Goal: Entertainment & Leisure: Browse casually

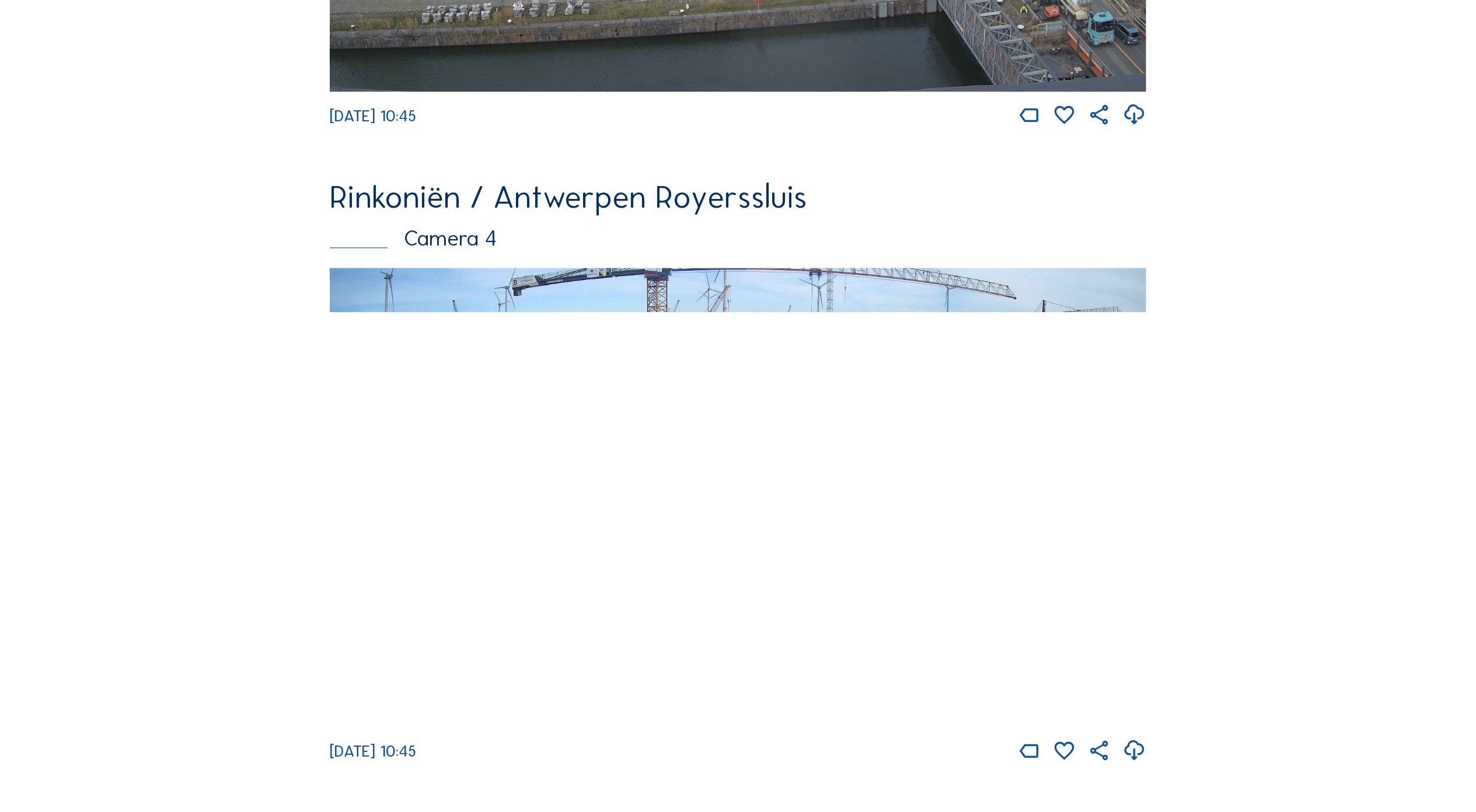
scroll to position [2664, 0]
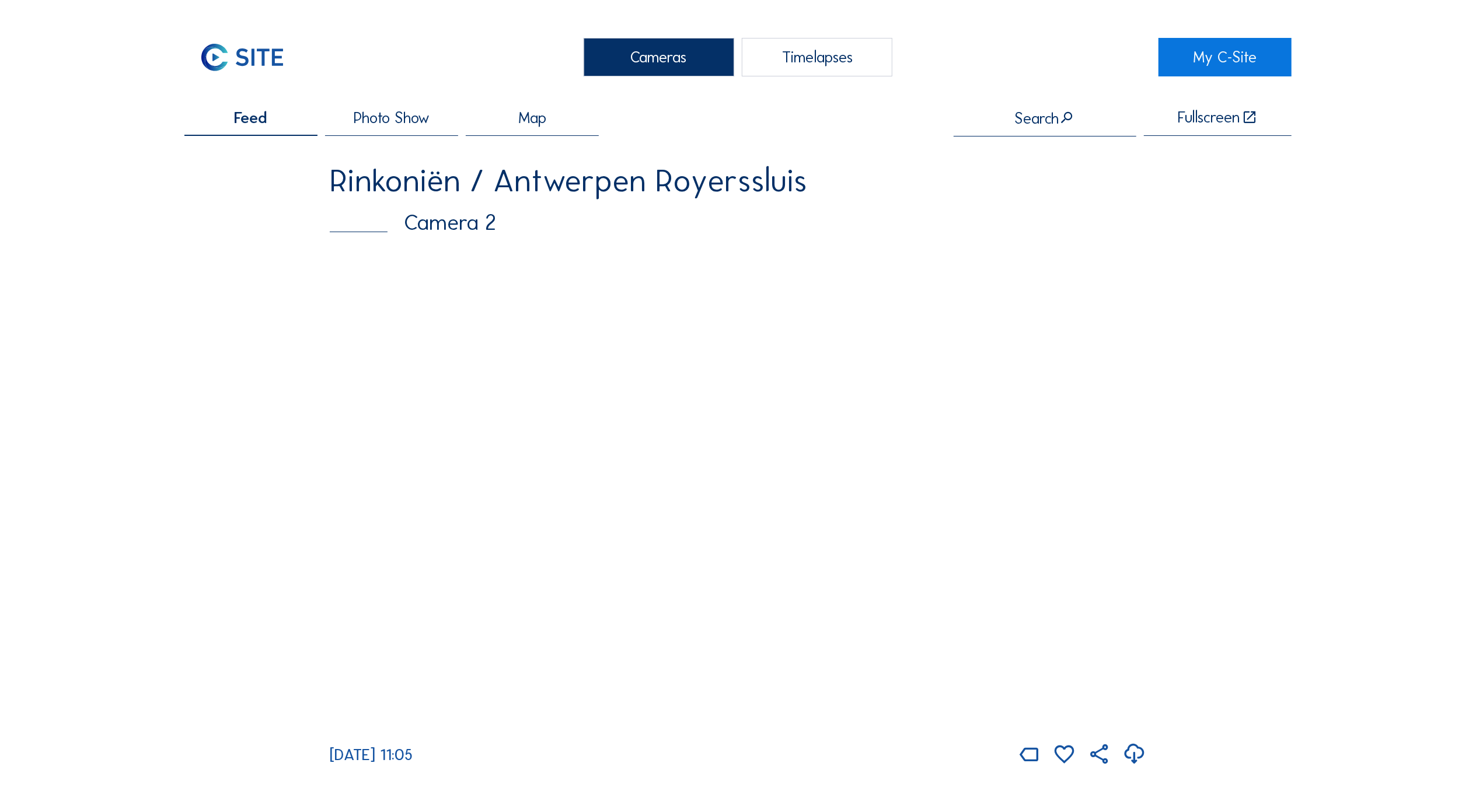
scroll to position [285, 0]
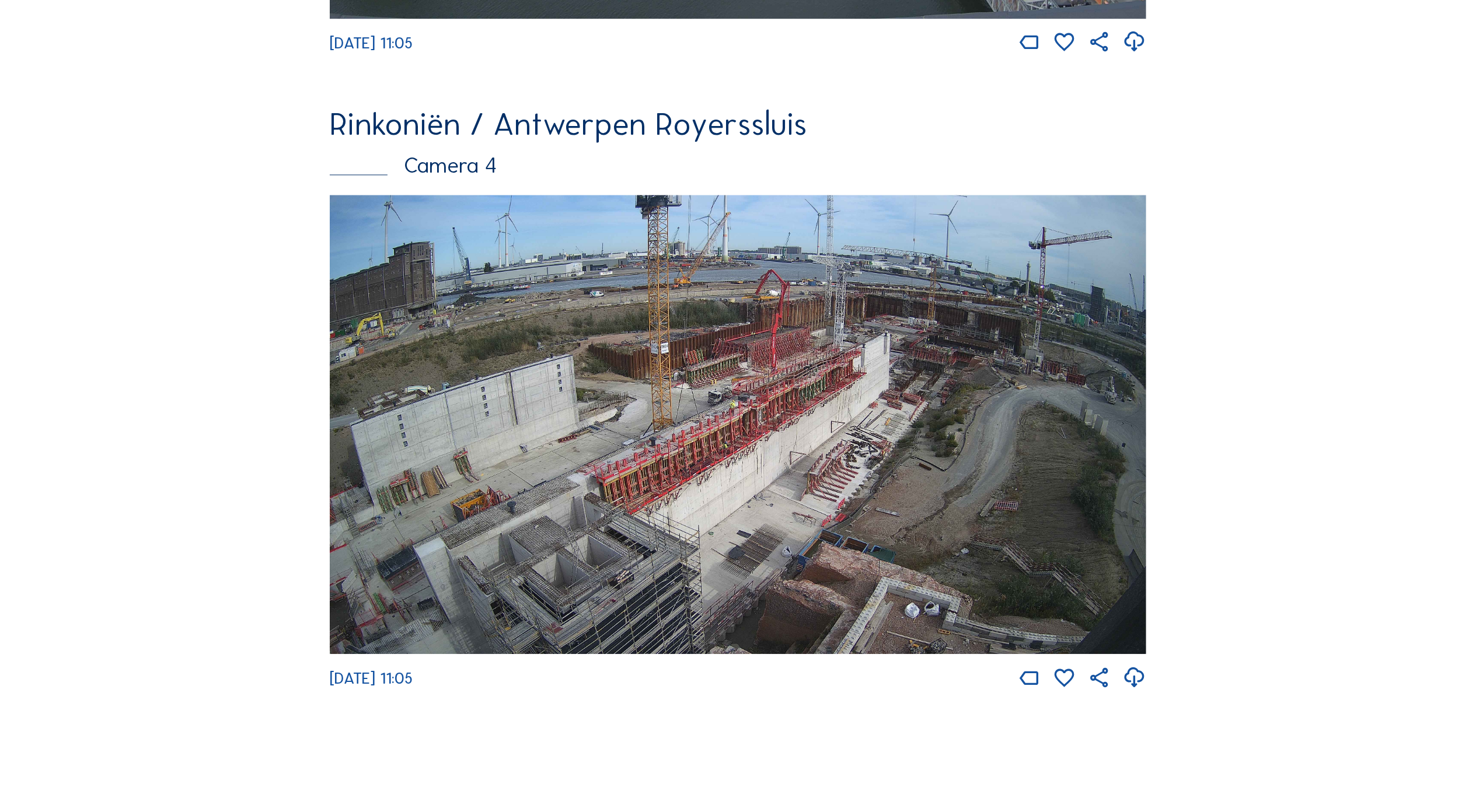
scroll to position [2355, 0]
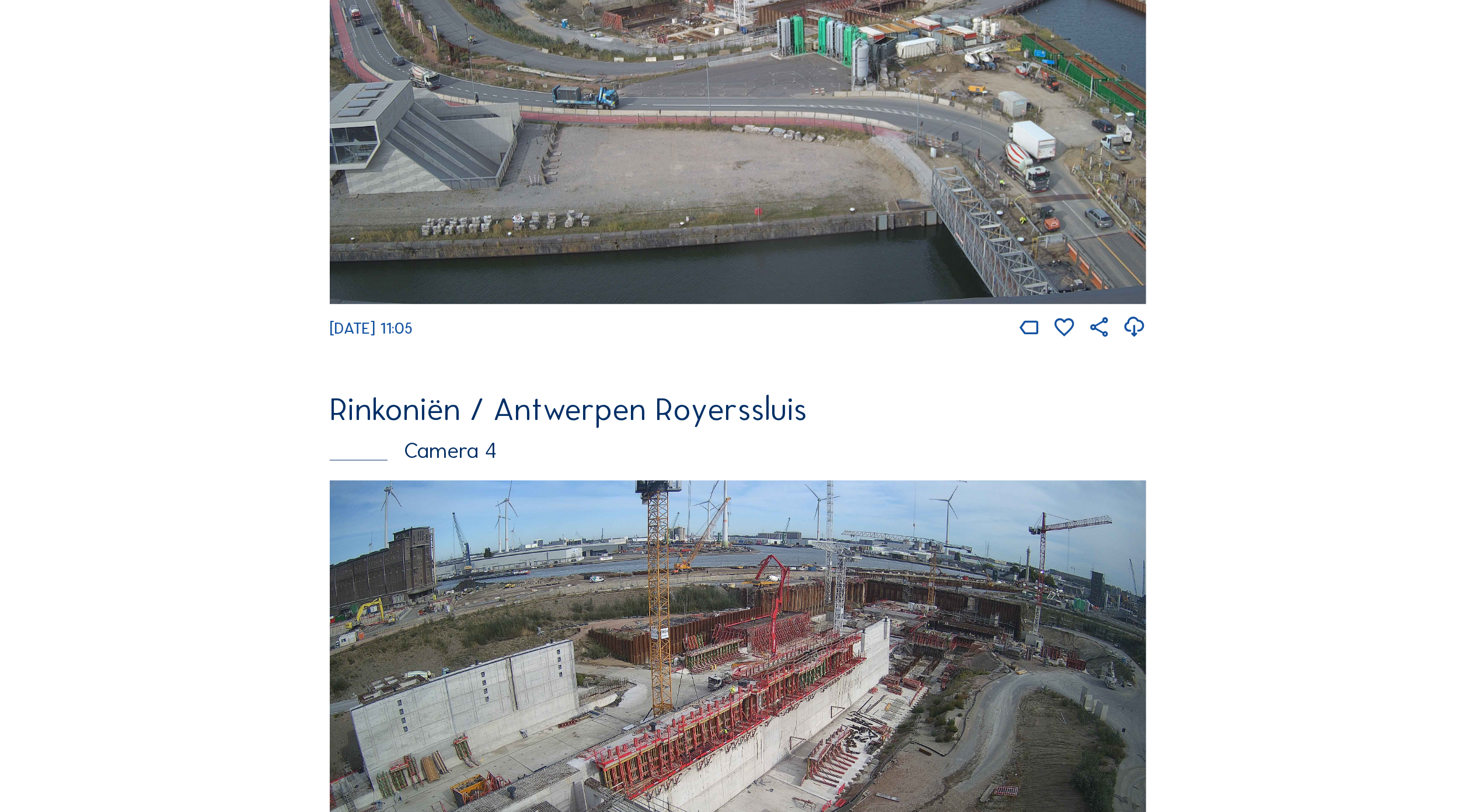
click at [880, 280] on img at bounding box center [737, 74] width 817 height 459
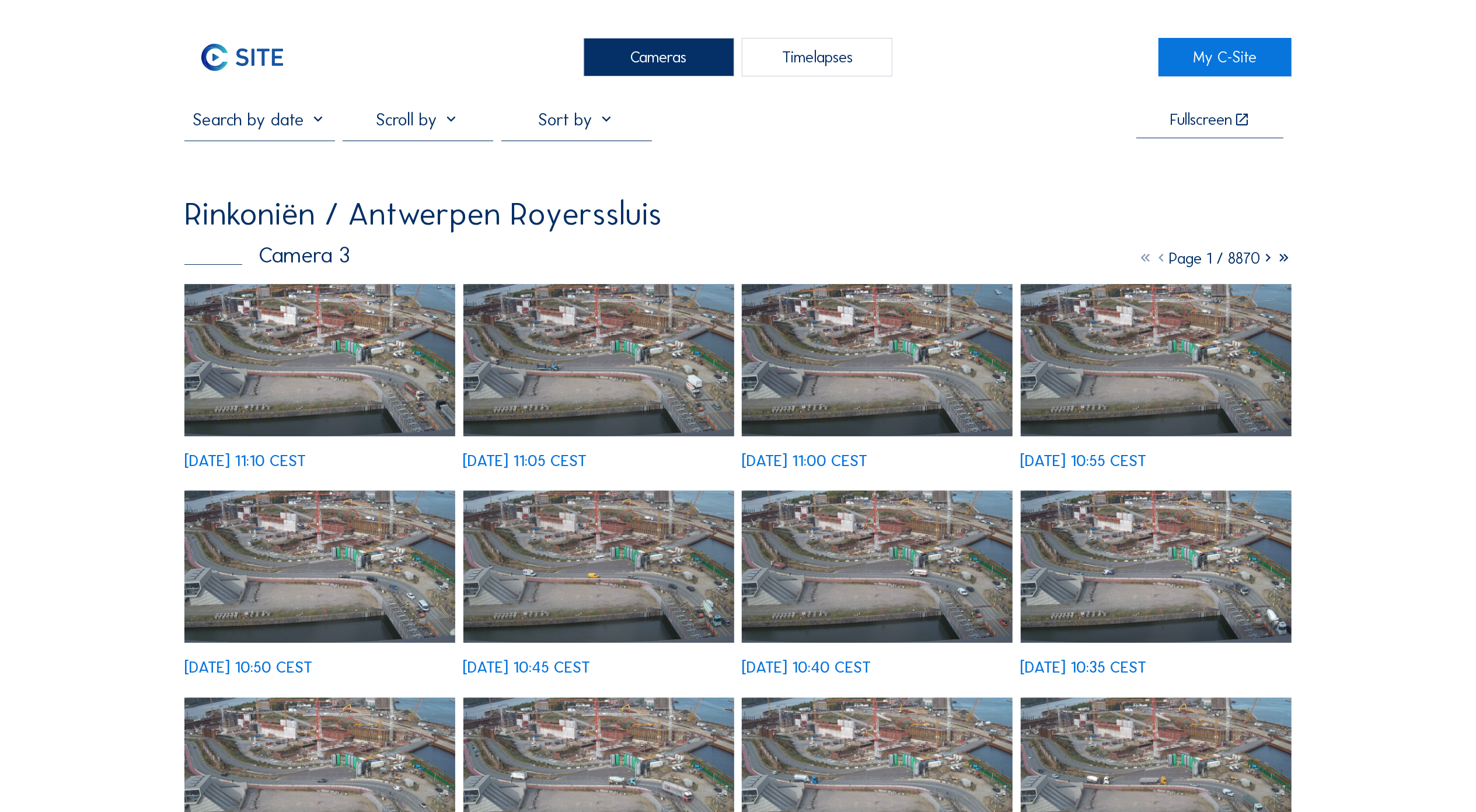
click at [376, 346] on img at bounding box center [320, 360] width 271 height 152
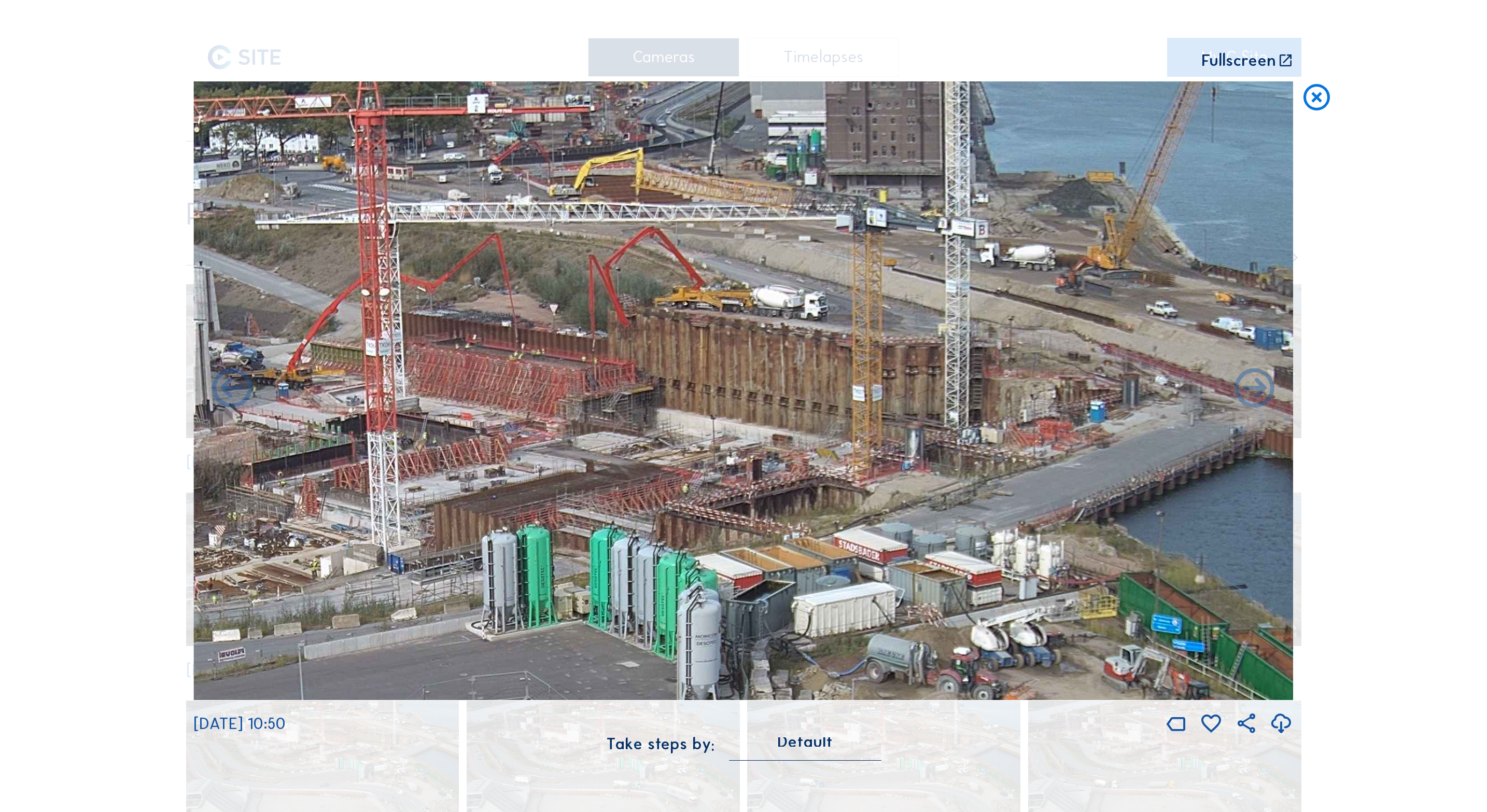
drag, startPoint x: 691, startPoint y: 214, endPoint x: 960, endPoint y: 649, distance: 511.5
click at [960, 649] on img at bounding box center [743, 391] width 1100 height 619
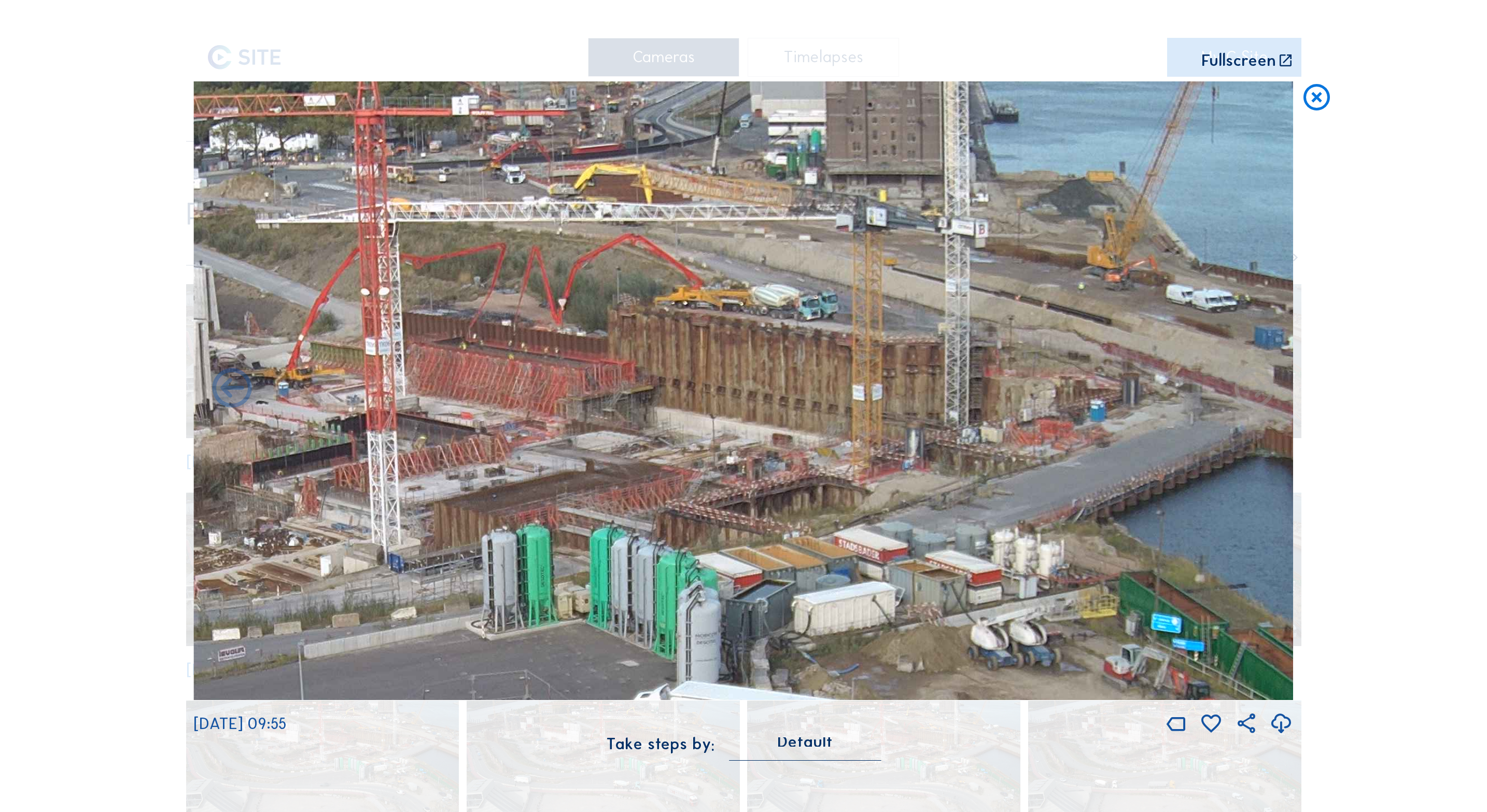
click at [1311, 104] on icon at bounding box center [1317, 98] width 32 height 33
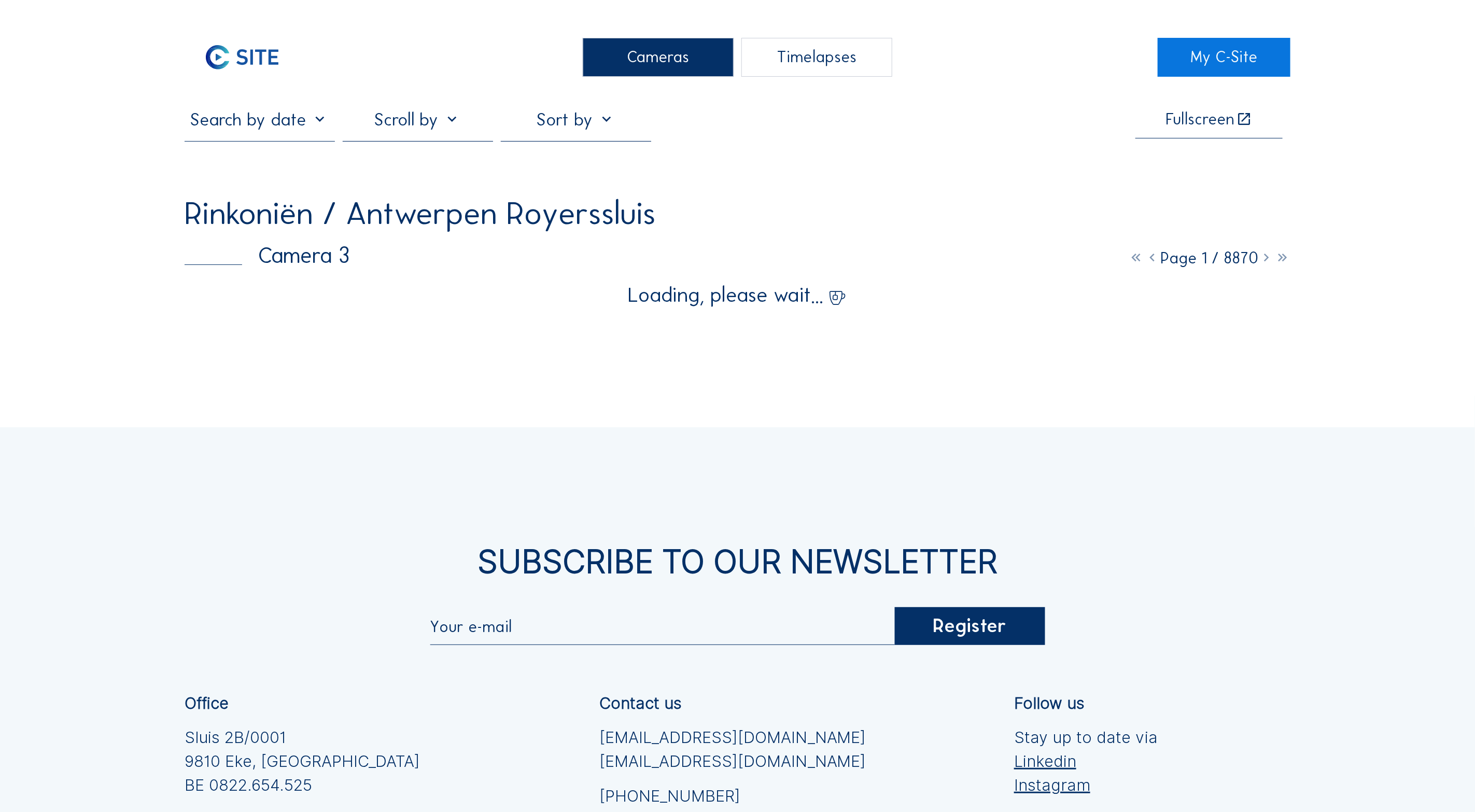
click at [365, 390] on div "Cameras Timelapses My C-Site Fullscreen Rinkoniën / Antwerpen Royerssluis Camer…" at bounding box center [737, 534] width 1475 height 1069
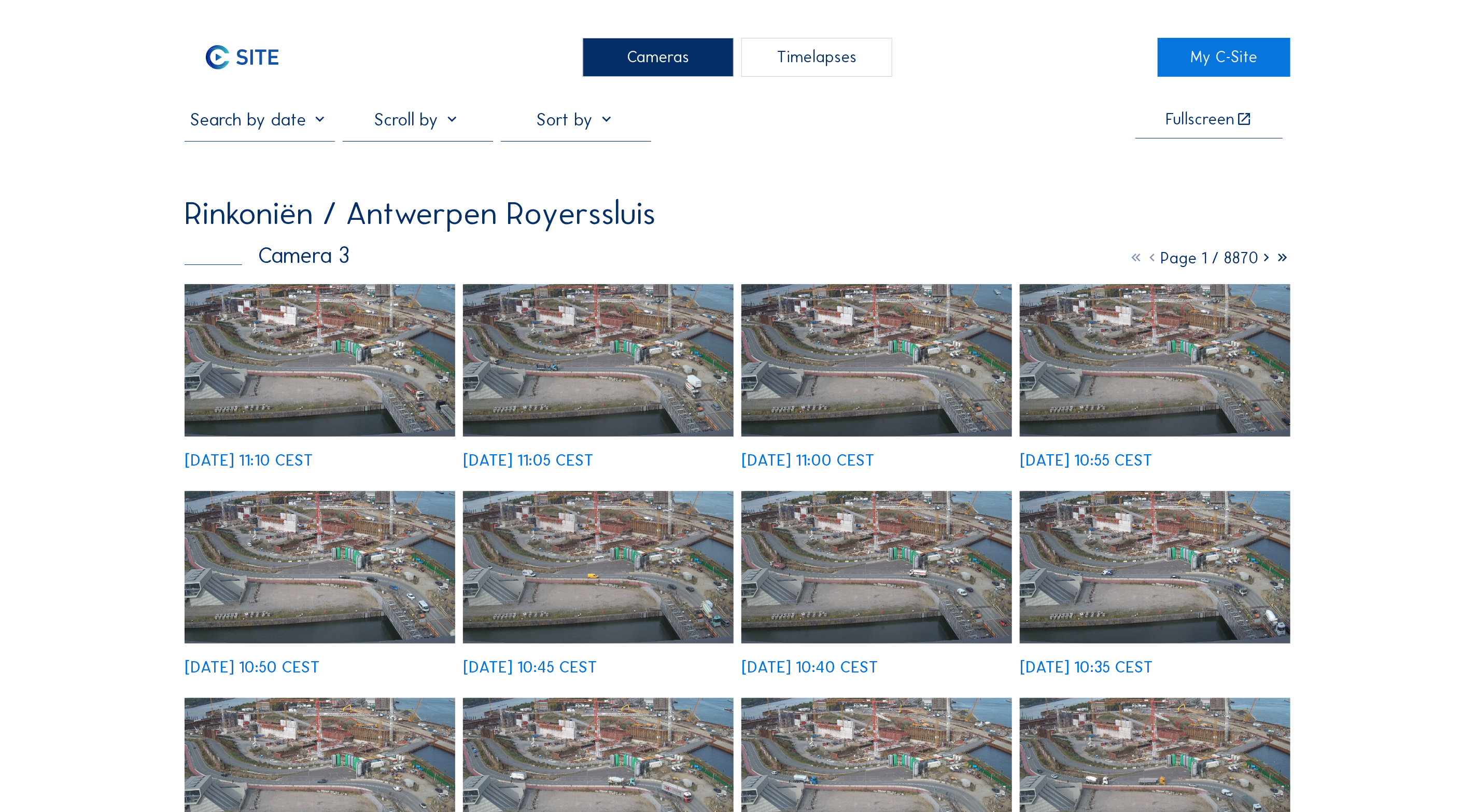
click at [339, 355] on img at bounding box center [320, 360] width 271 height 152
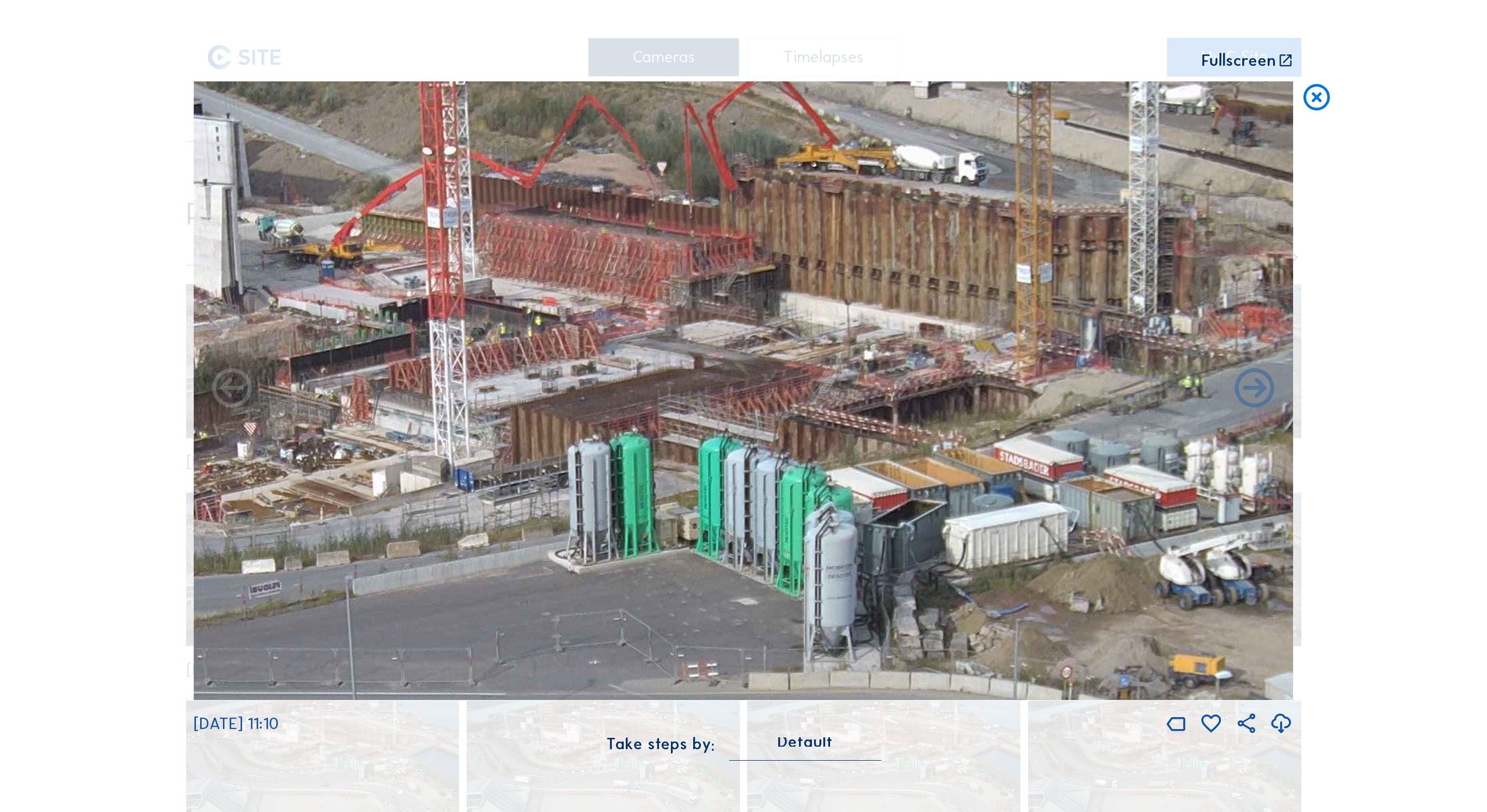
drag, startPoint x: 960, startPoint y: 416, endPoint x: 1133, endPoint y: 476, distance: 183.1
click at [1133, 476] on img at bounding box center [743, 391] width 1100 height 619
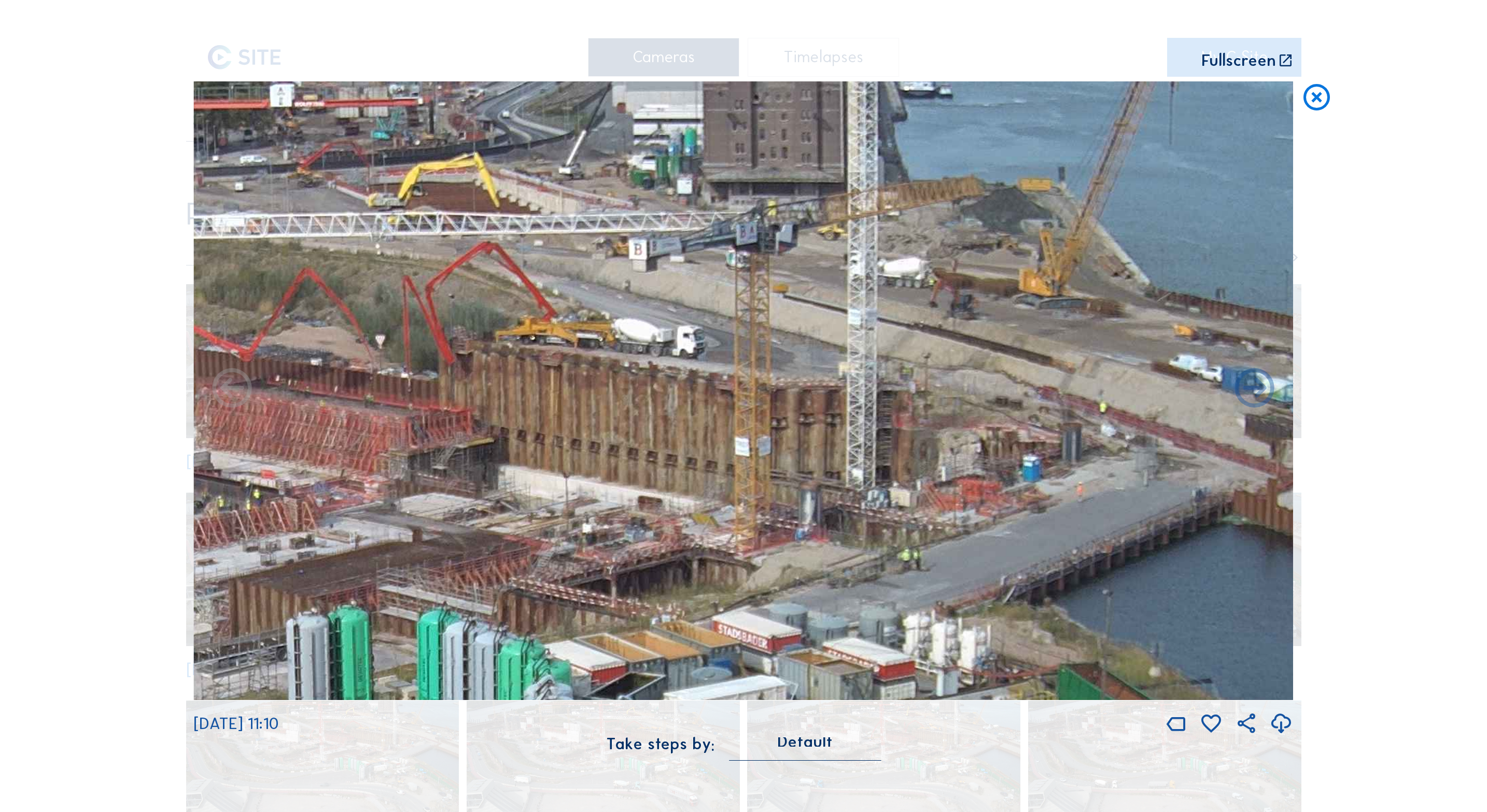
drag, startPoint x: 853, startPoint y: 324, endPoint x: 561, endPoint y: 630, distance: 423.0
click at [561, 630] on img at bounding box center [743, 391] width 1100 height 619
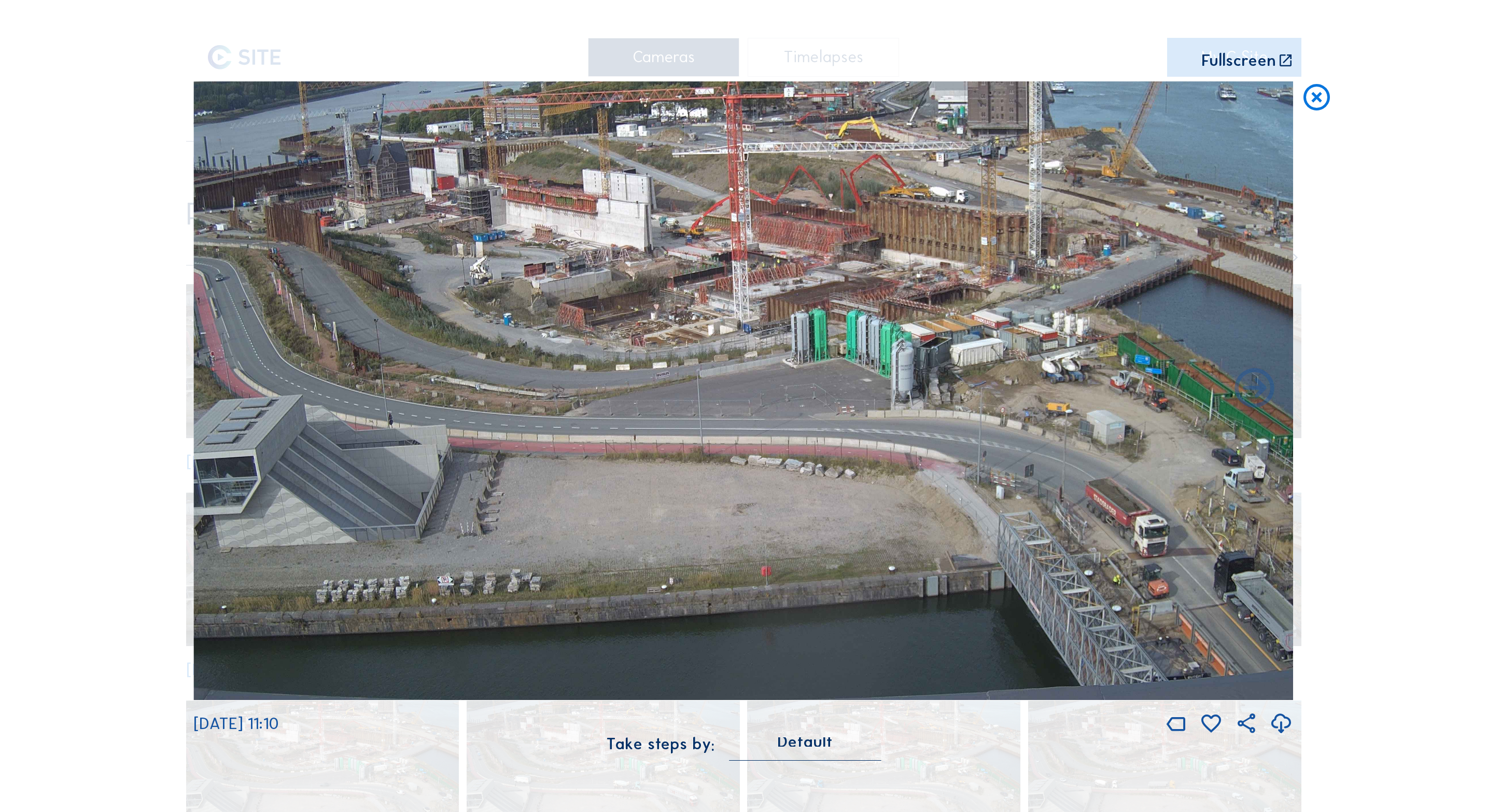
click at [1311, 103] on icon at bounding box center [1317, 98] width 32 height 33
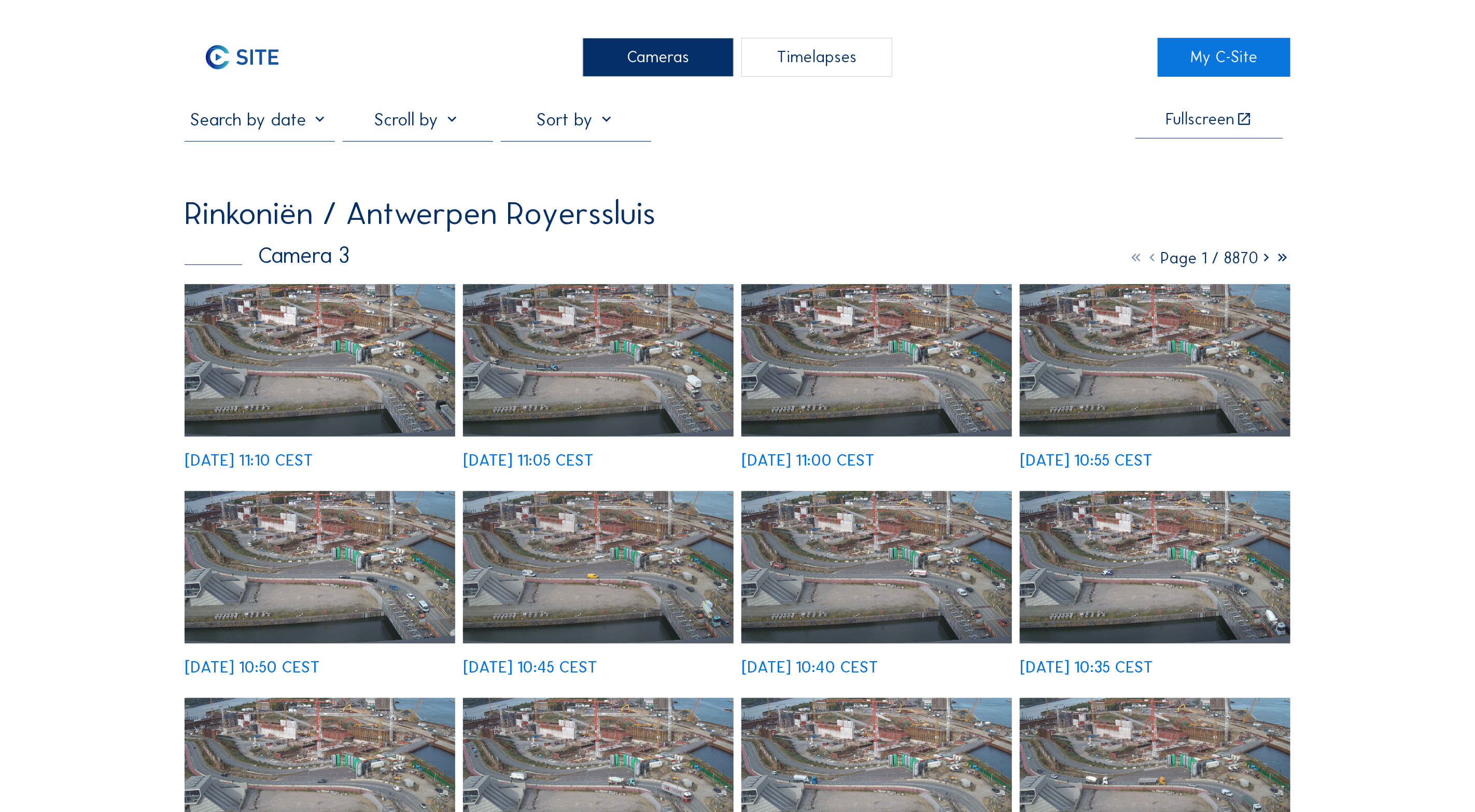
click at [680, 54] on div "Cameras" at bounding box center [658, 57] width 150 height 39
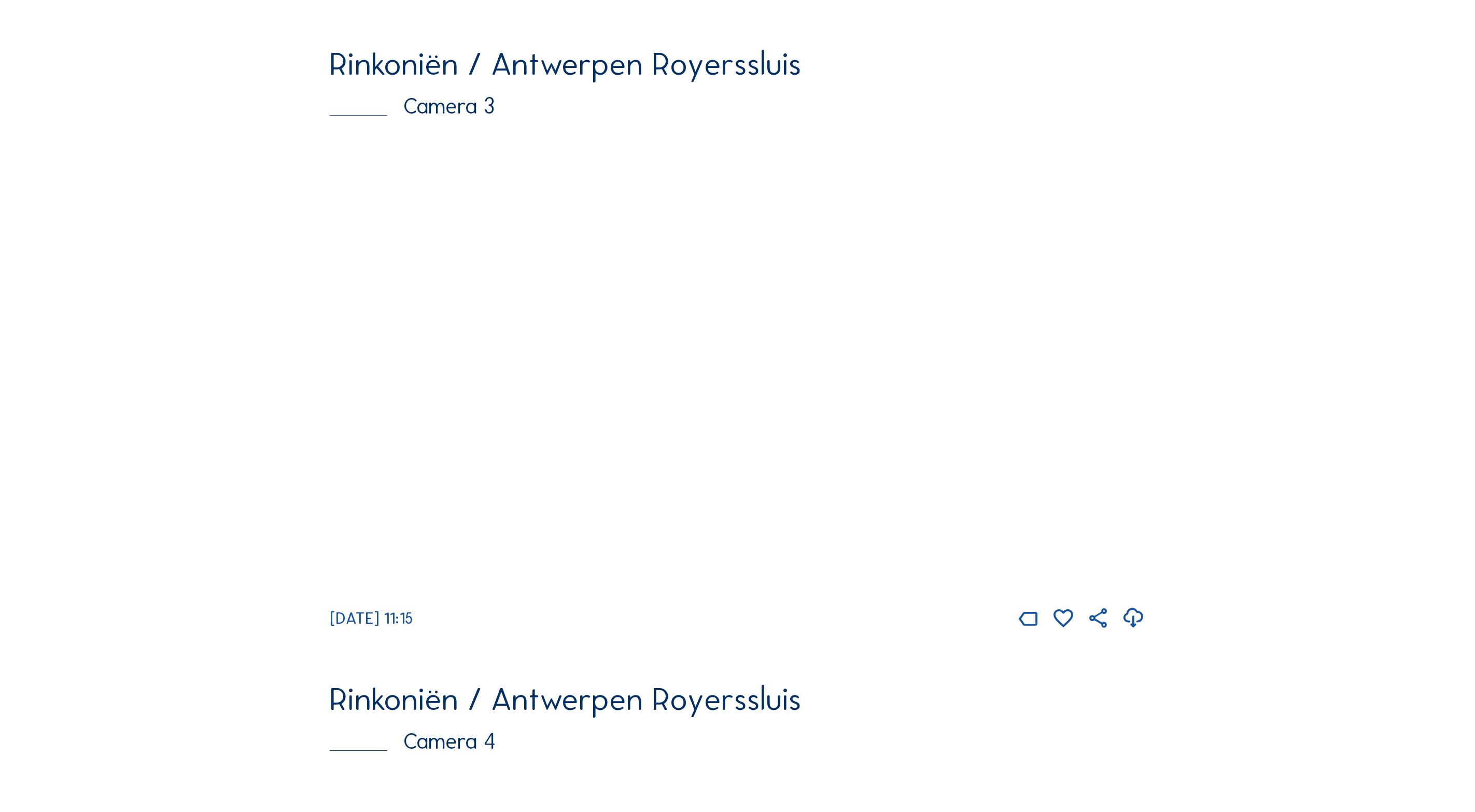
scroll to position [2068, 0]
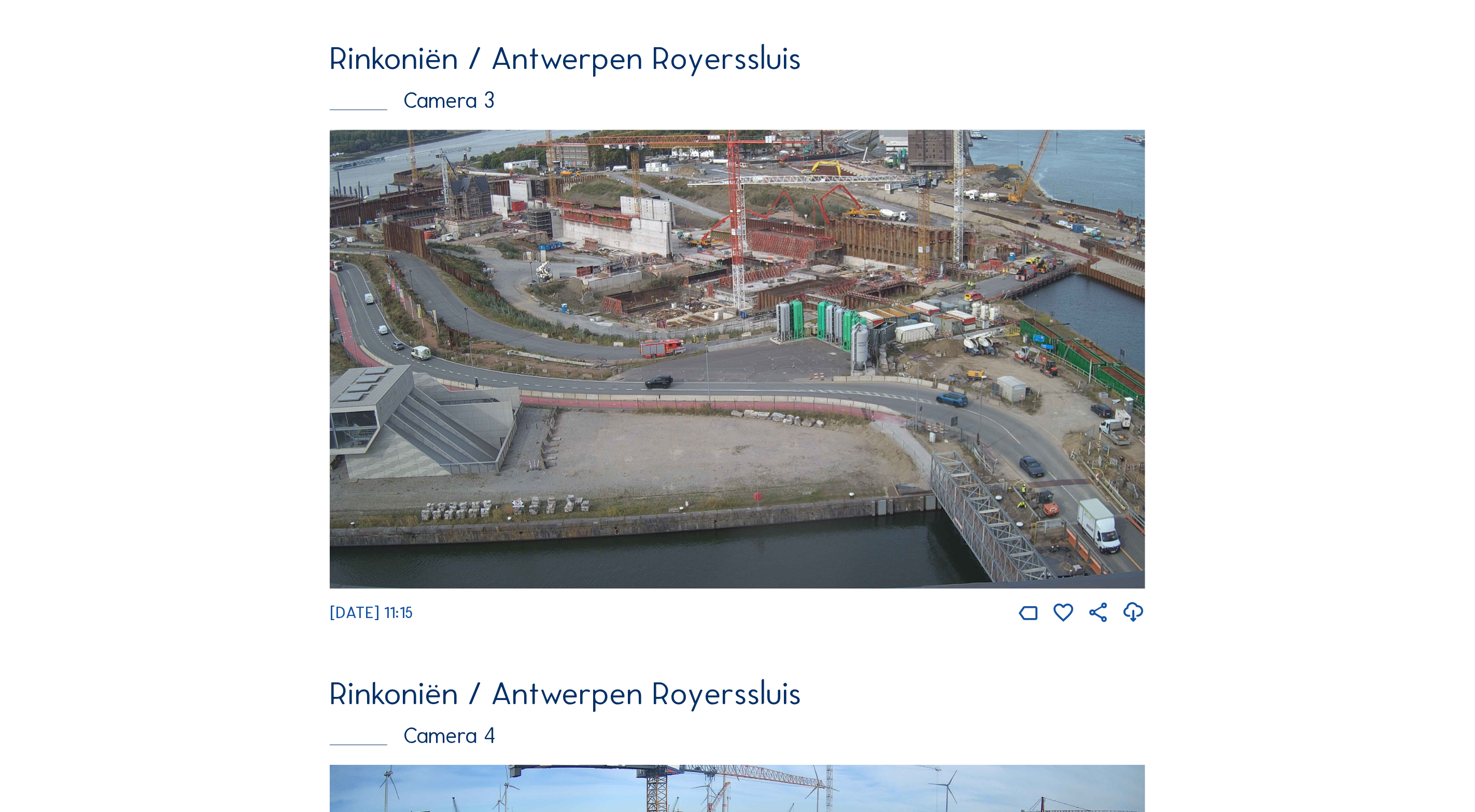
click at [1054, 298] on img at bounding box center [737, 359] width 816 height 459
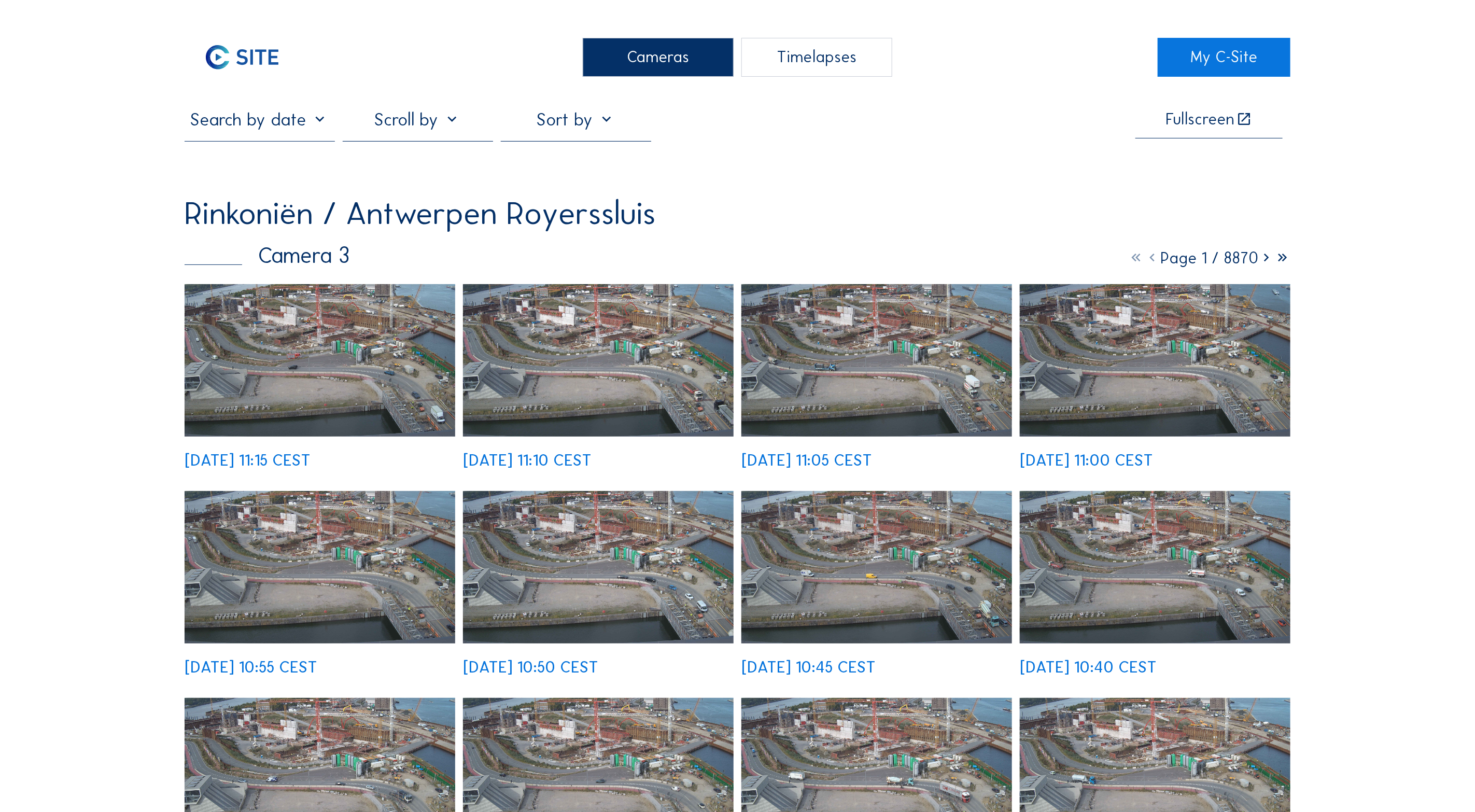
click at [305, 389] on img at bounding box center [320, 360] width 271 height 152
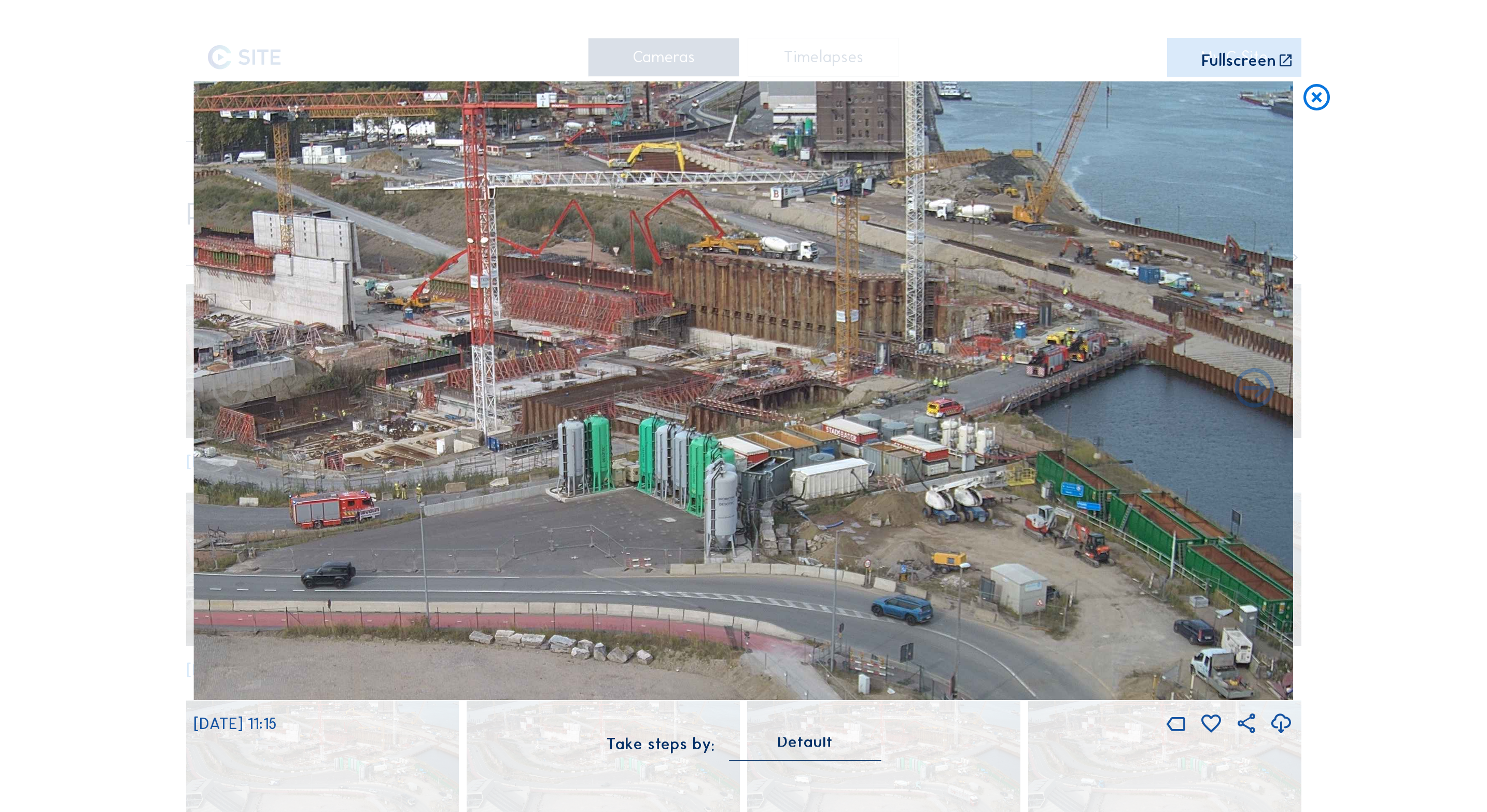
drag, startPoint x: 1099, startPoint y: 283, endPoint x: 884, endPoint y: 527, distance: 325.2
click at [884, 527] on img at bounding box center [743, 391] width 1100 height 619
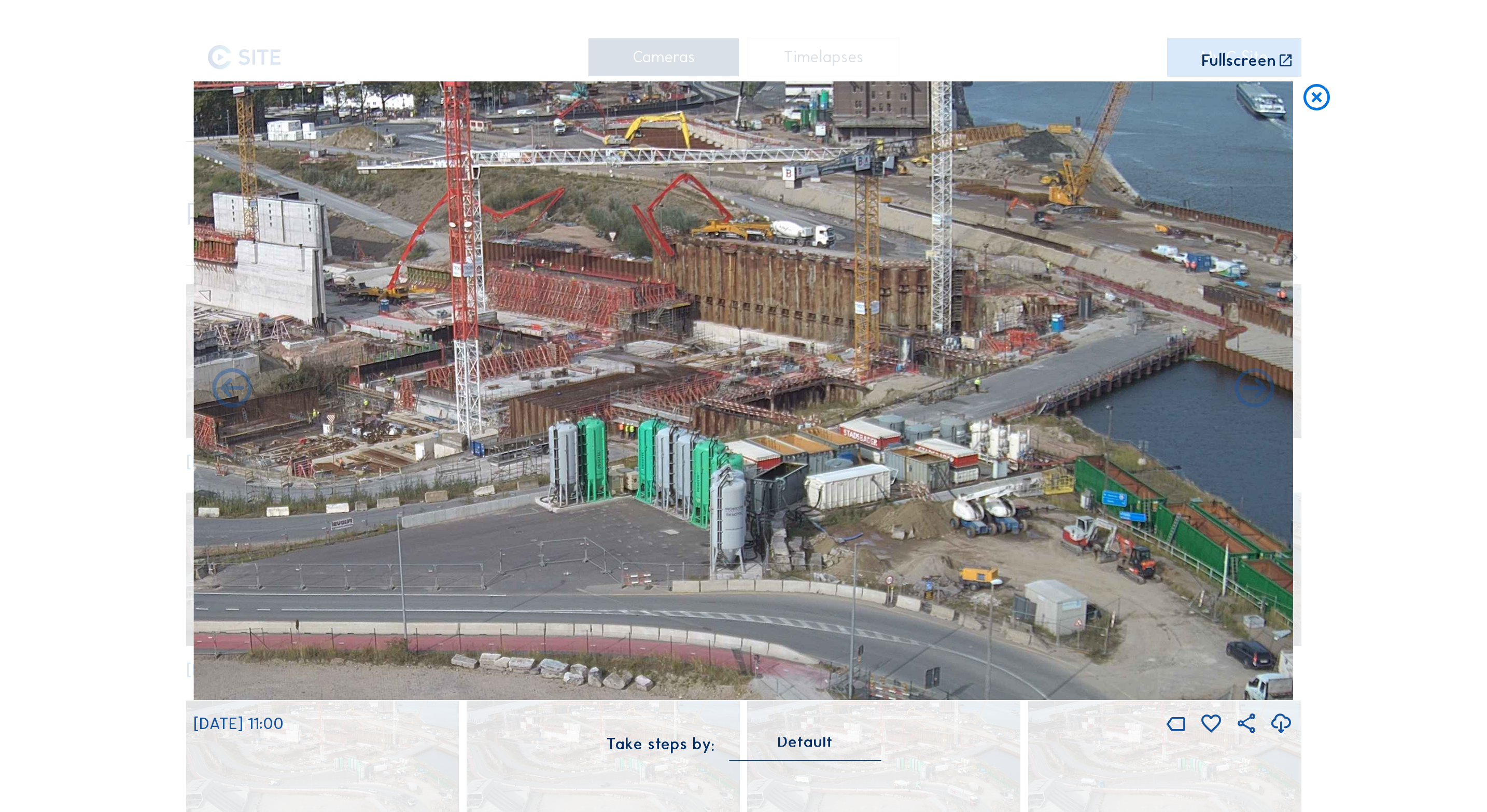
click at [1311, 103] on icon at bounding box center [1317, 98] width 32 height 33
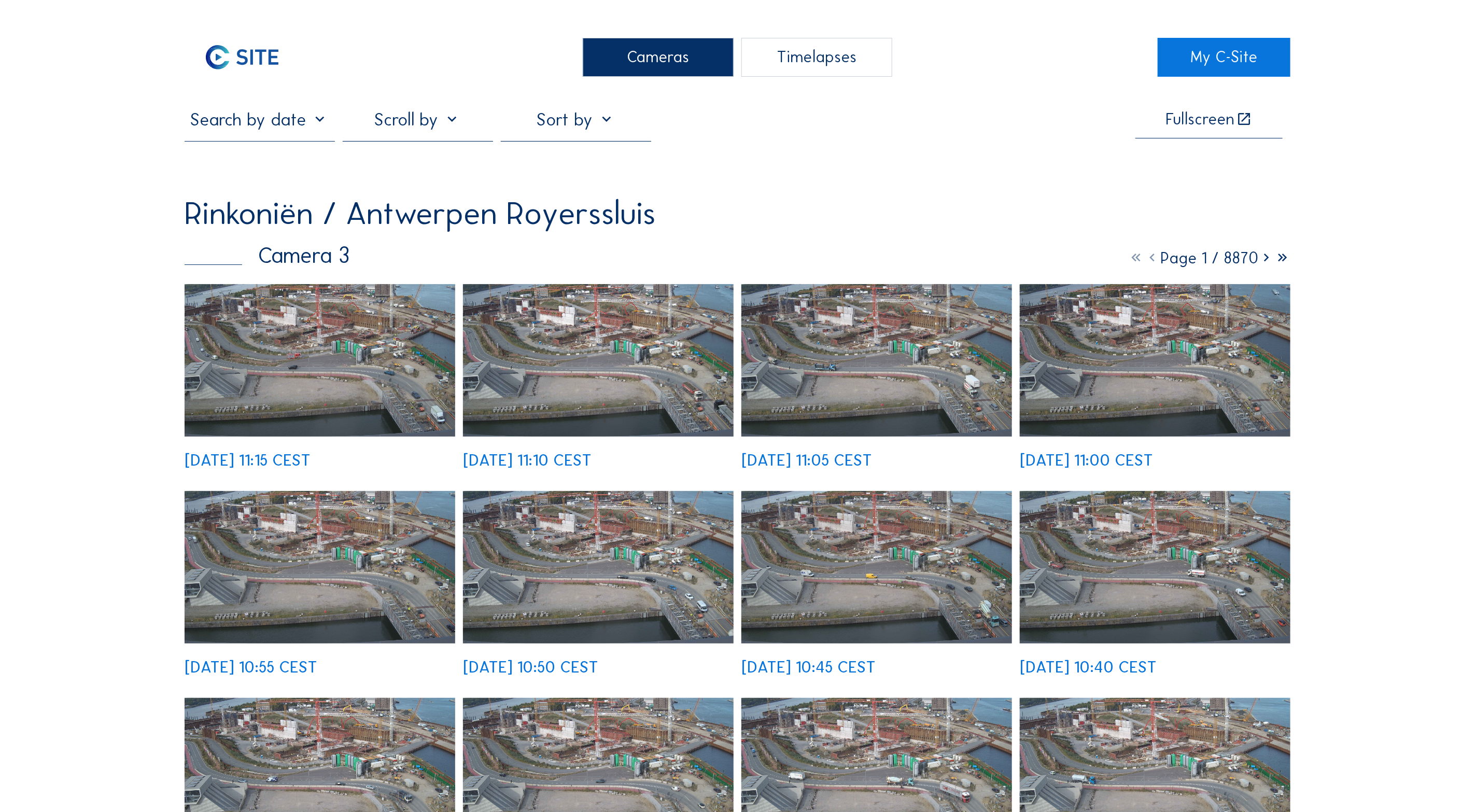
click at [333, 340] on img at bounding box center [320, 360] width 271 height 152
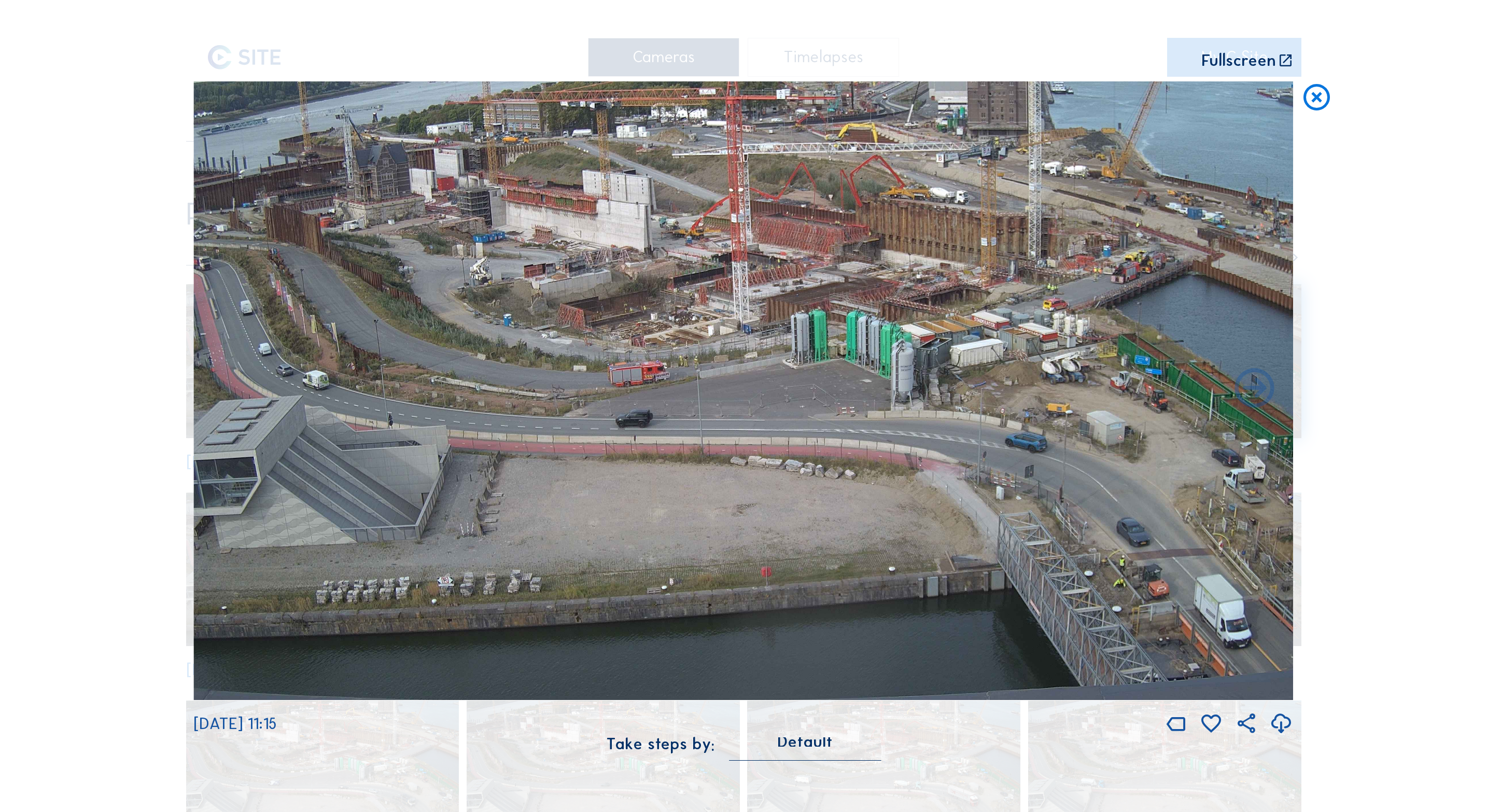
click at [1309, 114] on icon at bounding box center [1317, 98] width 32 height 33
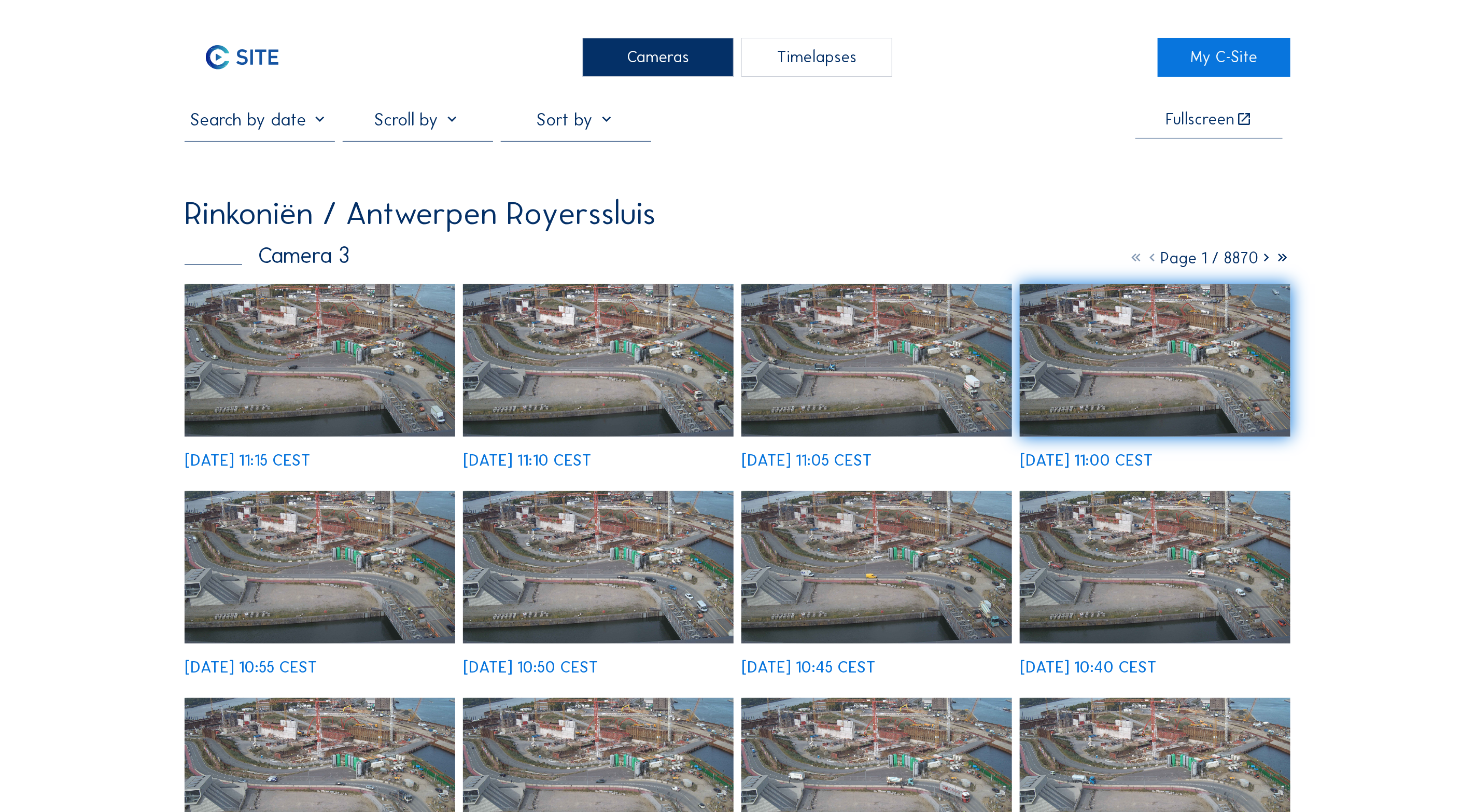
click at [598, 47] on div "Cameras" at bounding box center [658, 57] width 150 height 39
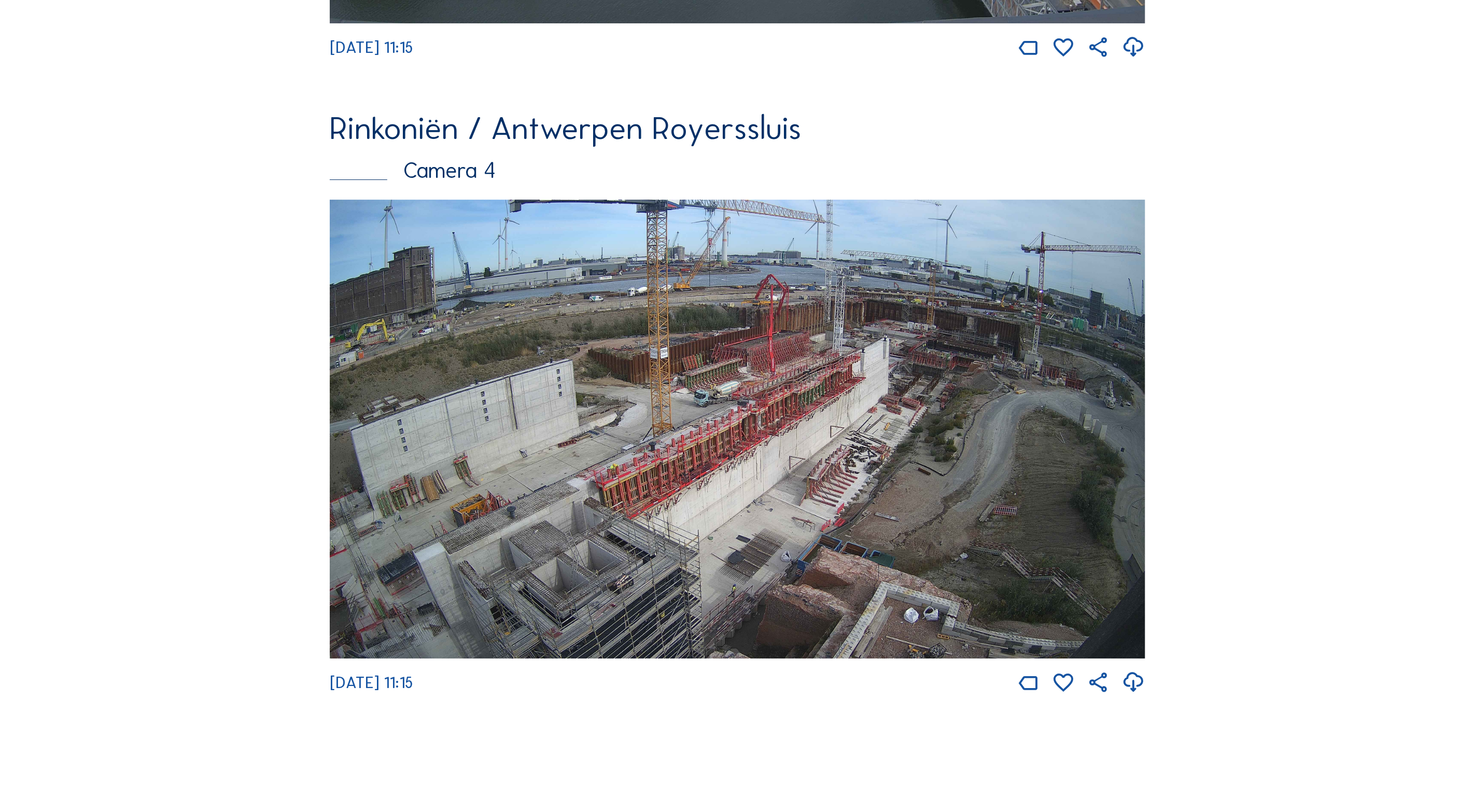
scroll to position [2639, 0]
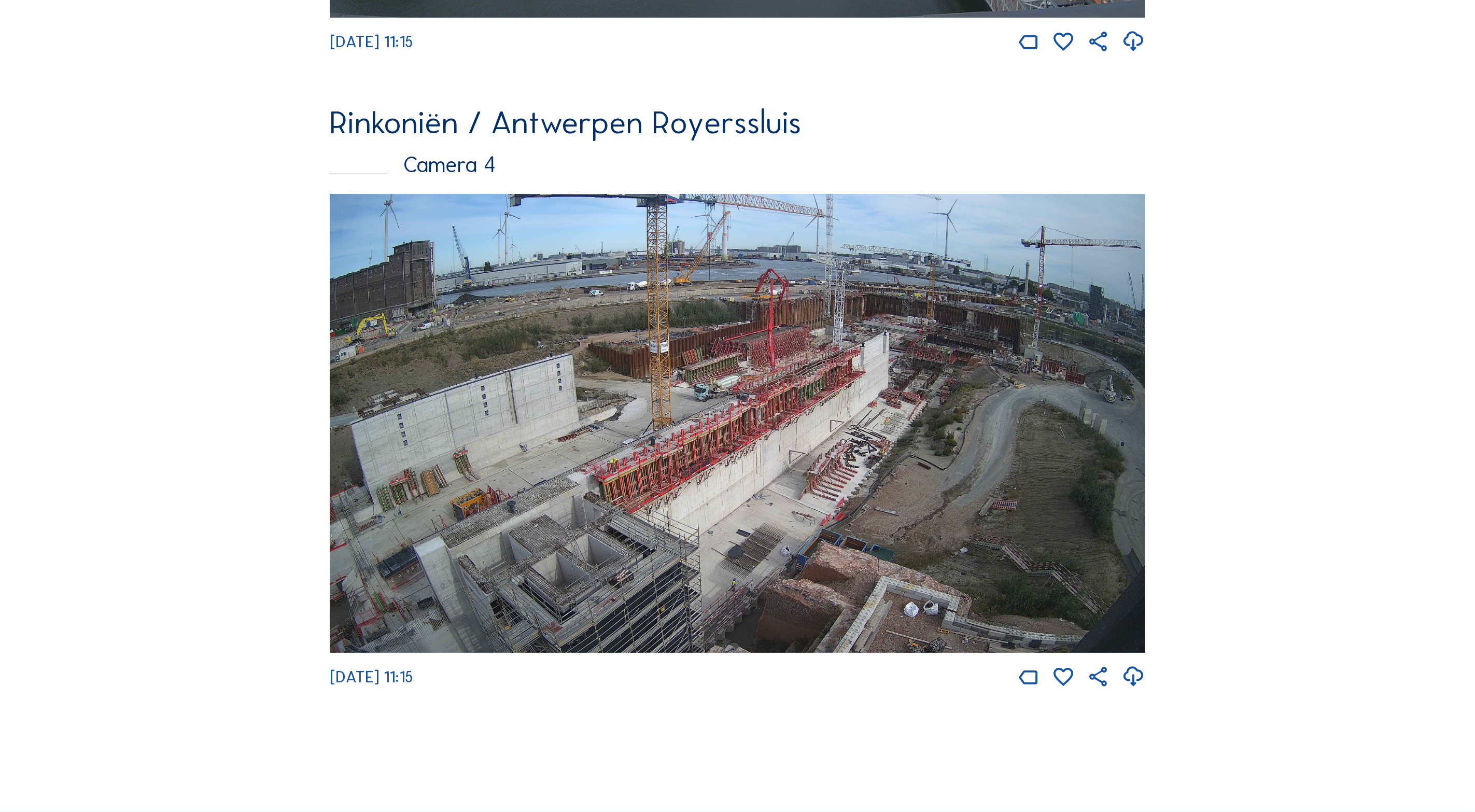
click at [1084, 367] on img at bounding box center [737, 423] width 816 height 459
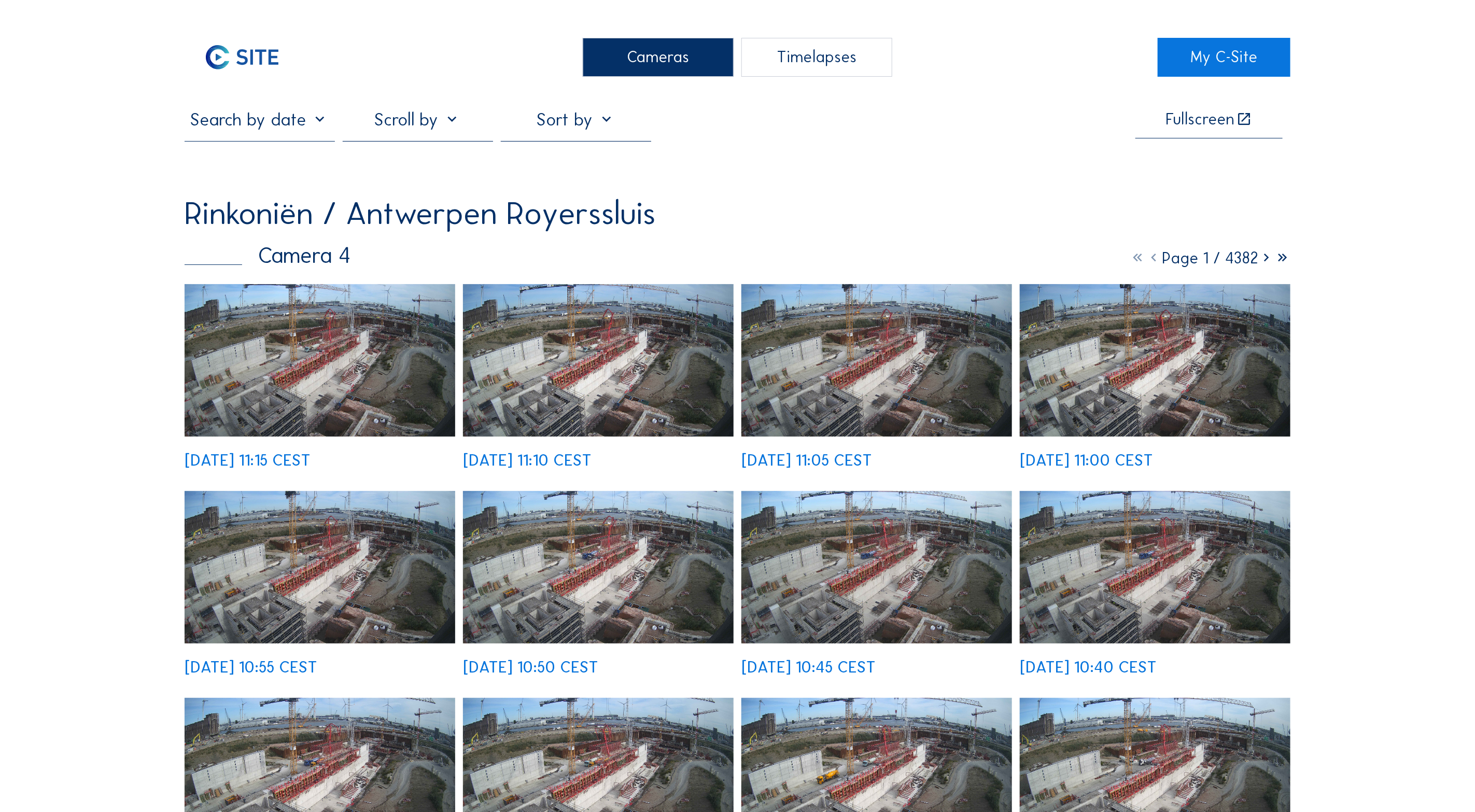
click at [277, 378] on img at bounding box center [320, 360] width 271 height 152
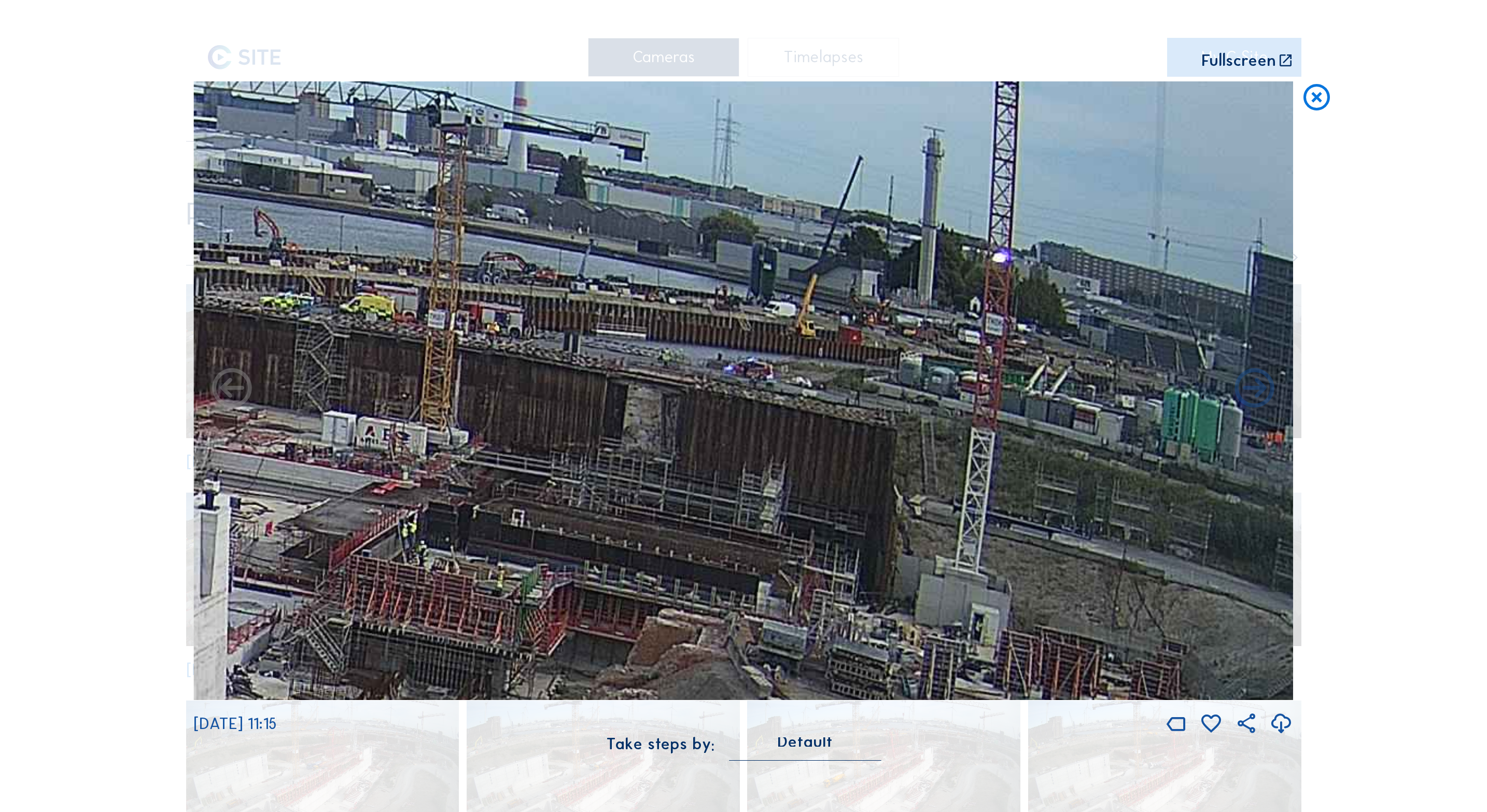
drag, startPoint x: 926, startPoint y: 186, endPoint x: 1250, endPoint y: 585, distance: 514.0
click at [1250, 585] on img at bounding box center [743, 391] width 1100 height 619
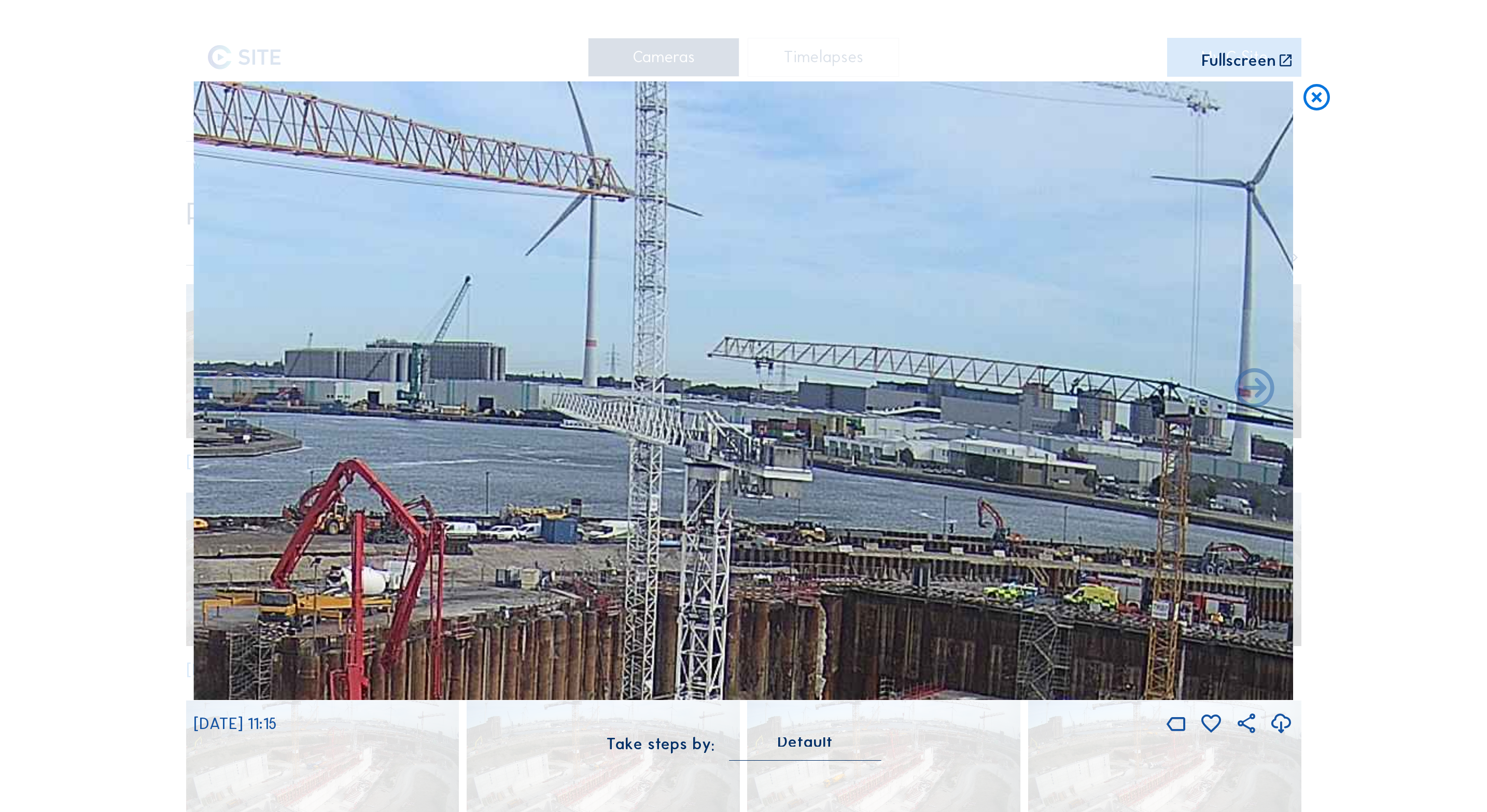
drag, startPoint x: 574, startPoint y: 369, endPoint x: 498, endPoint y: 594, distance: 237.5
click at [499, 603] on img at bounding box center [743, 391] width 1100 height 619
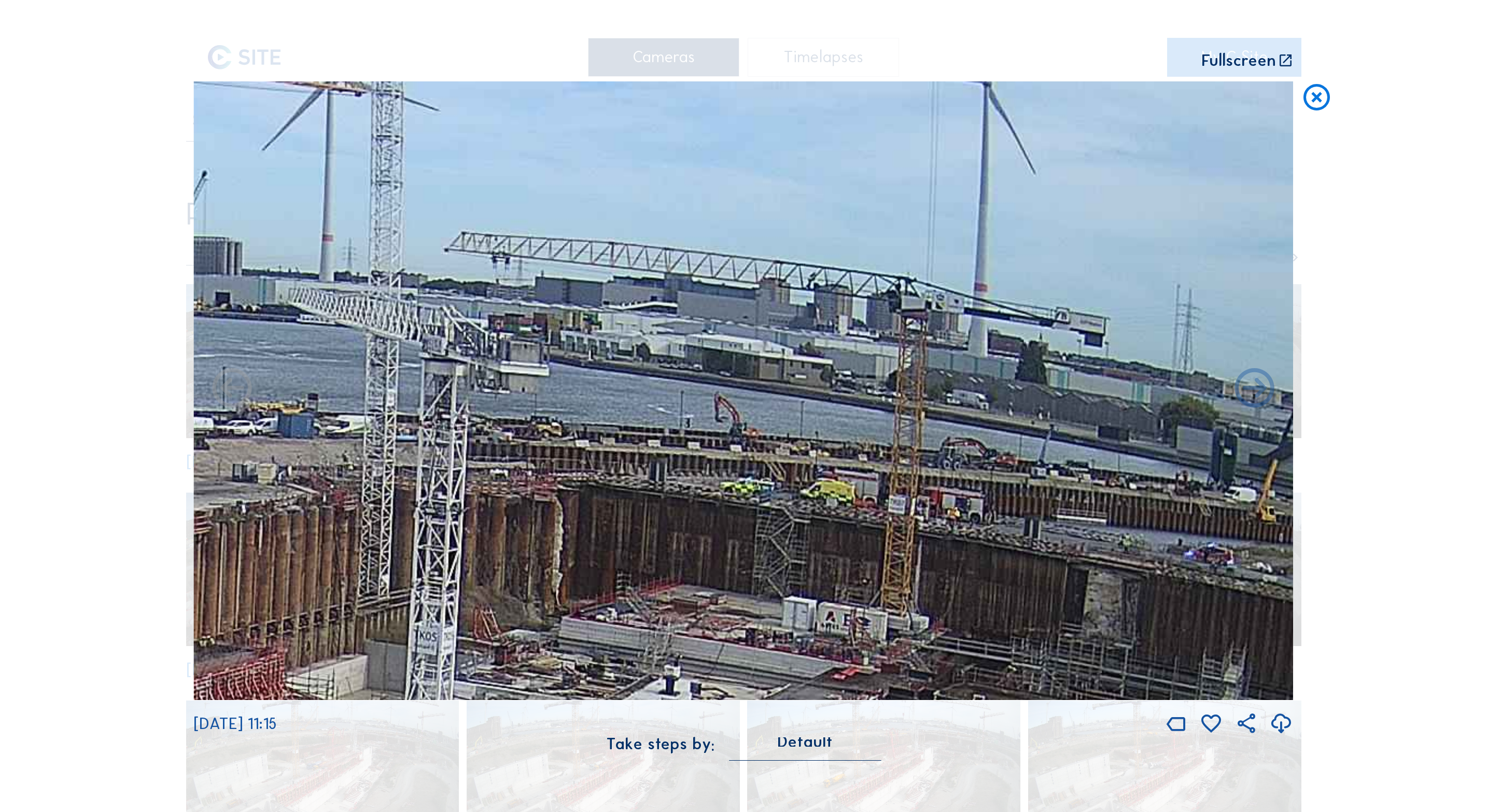
drag, startPoint x: 918, startPoint y: 258, endPoint x: 679, endPoint y: 202, distance: 245.5
click at [679, 202] on img at bounding box center [743, 391] width 1100 height 619
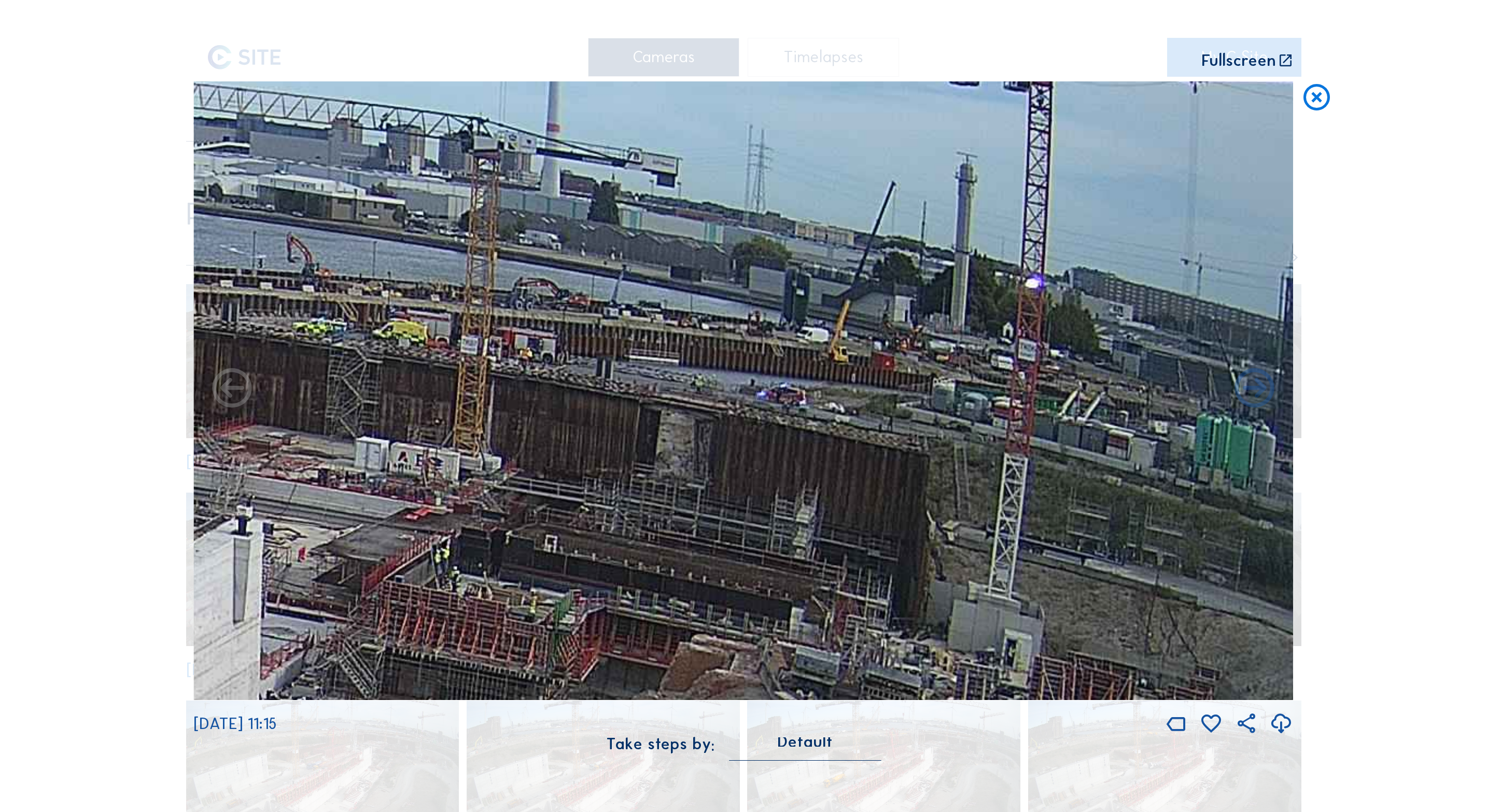
drag, startPoint x: 1003, startPoint y: 440, endPoint x: 898, endPoint y: 367, distance: 127.9
click at [898, 367] on img at bounding box center [743, 391] width 1100 height 619
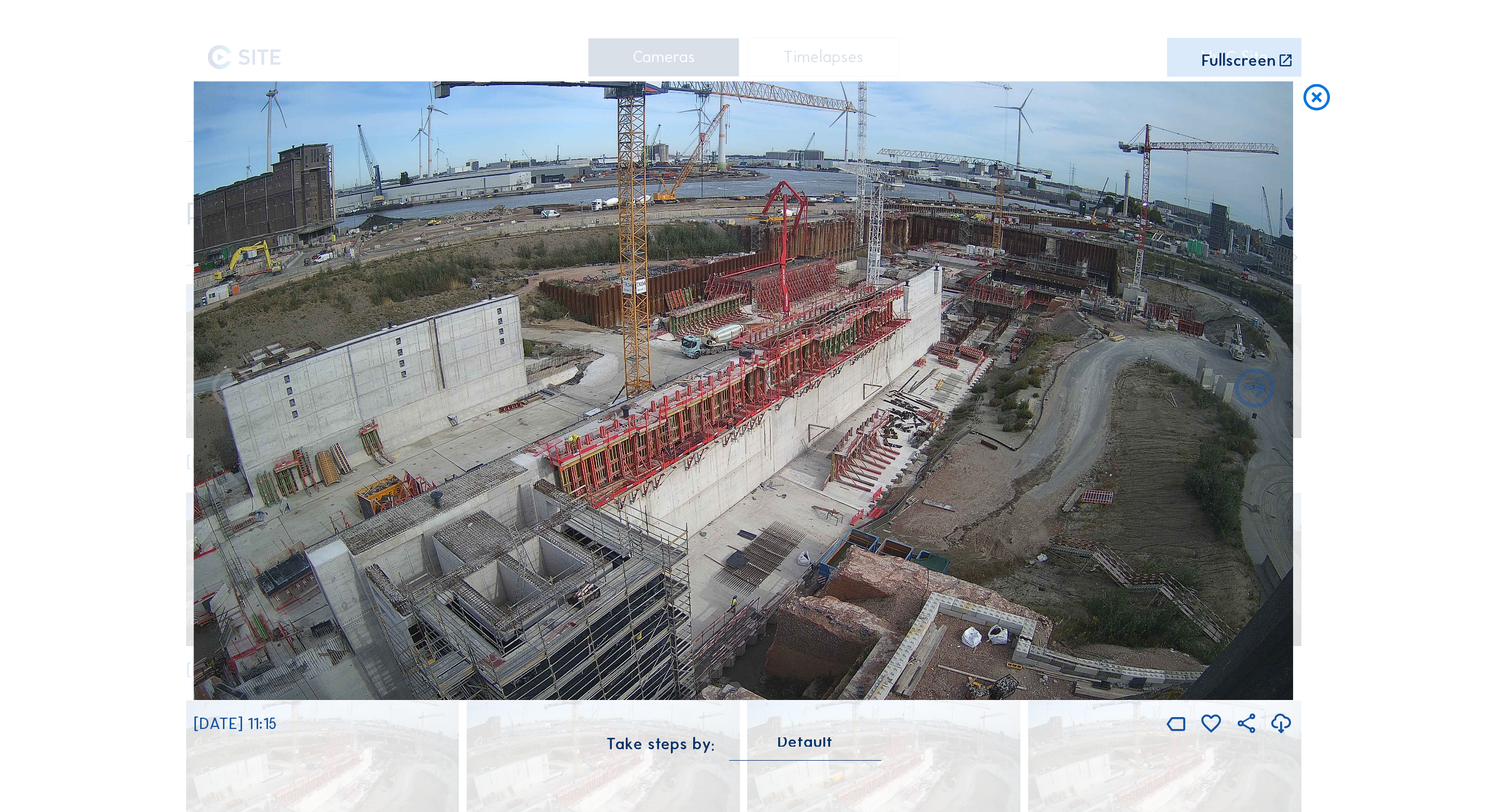
click at [1311, 109] on icon at bounding box center [1317, 98] width 32 height 33
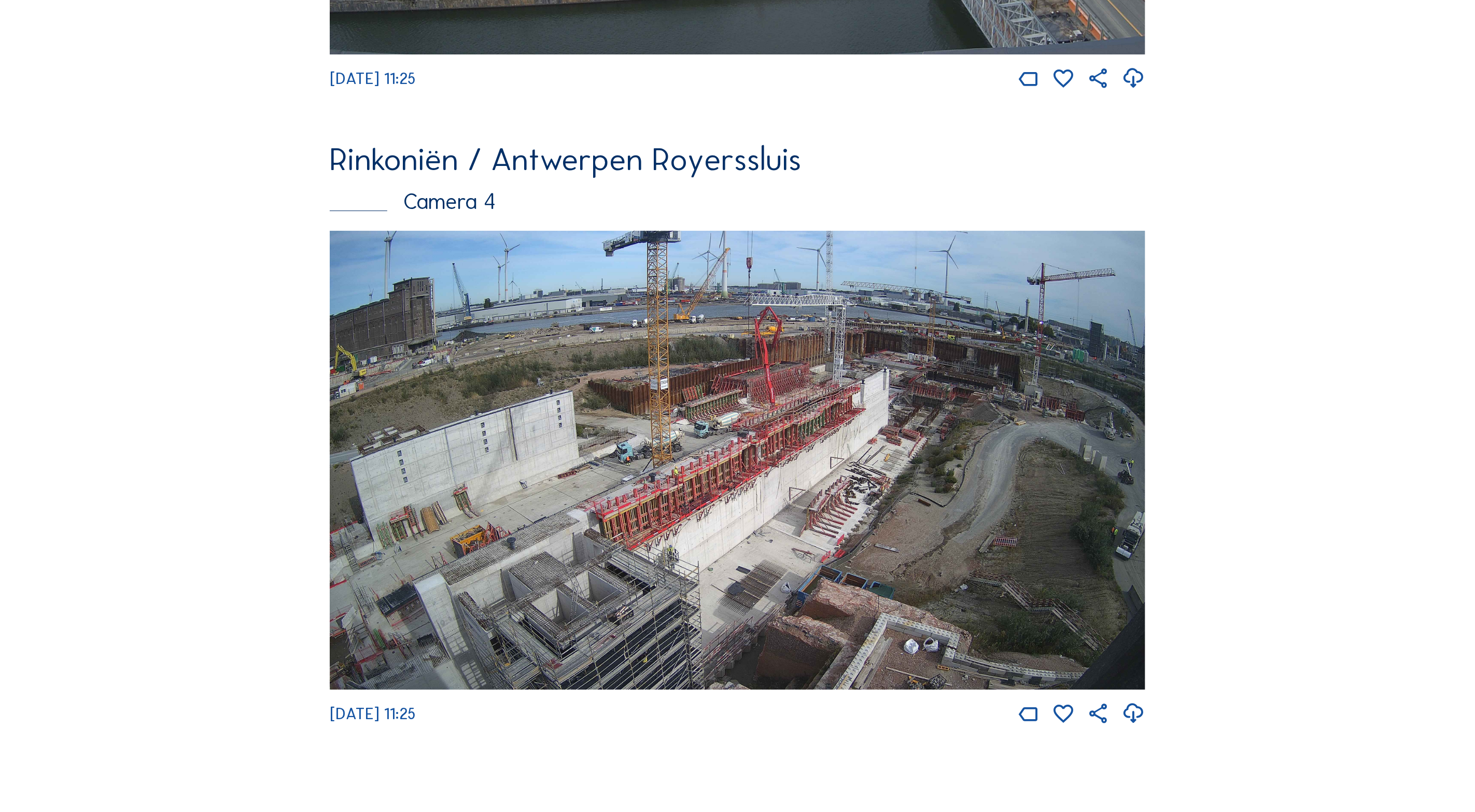
scroll to position [2639, 0]
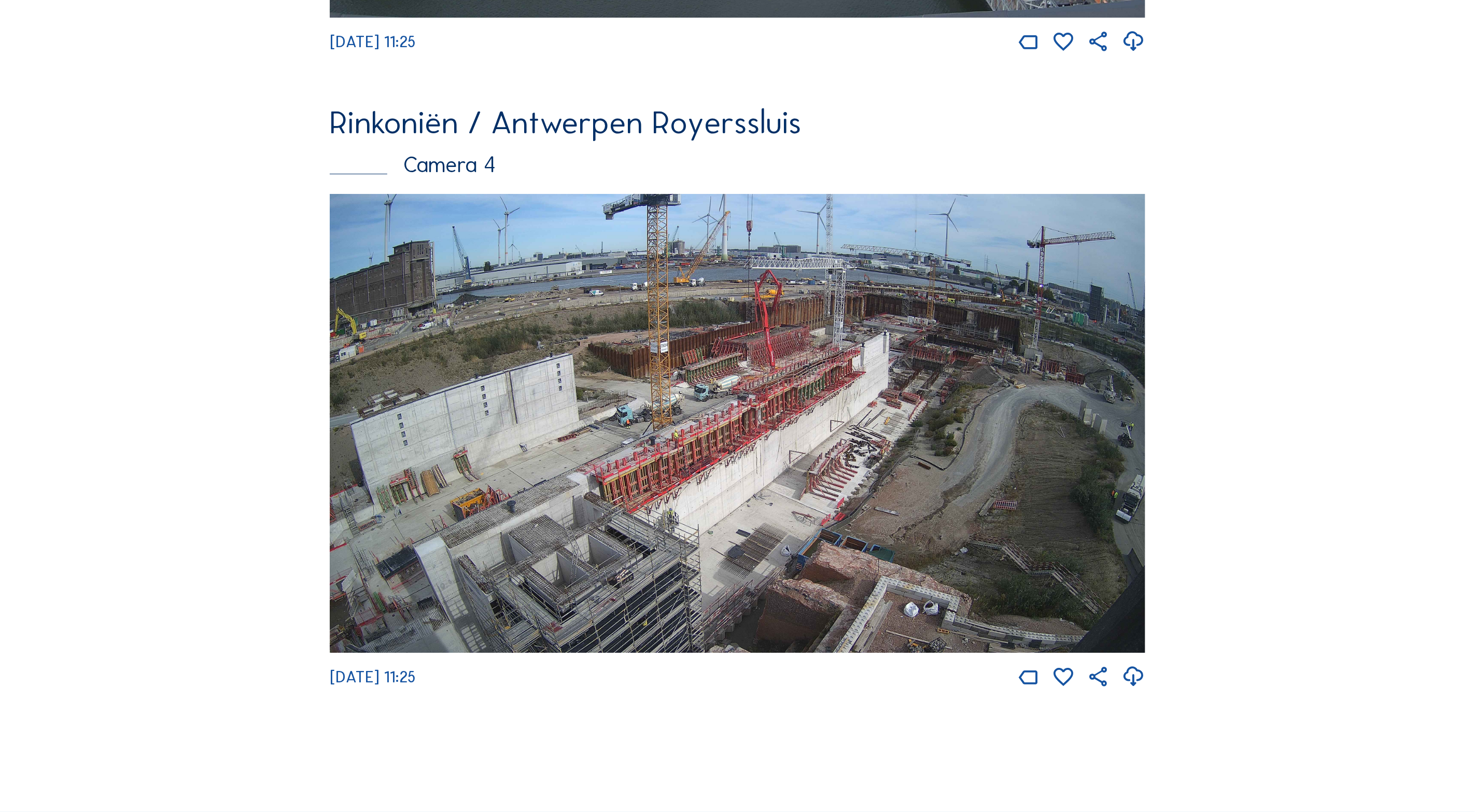
click at [898, 541] on img at bounding box center [737, 423] width 816 height 459
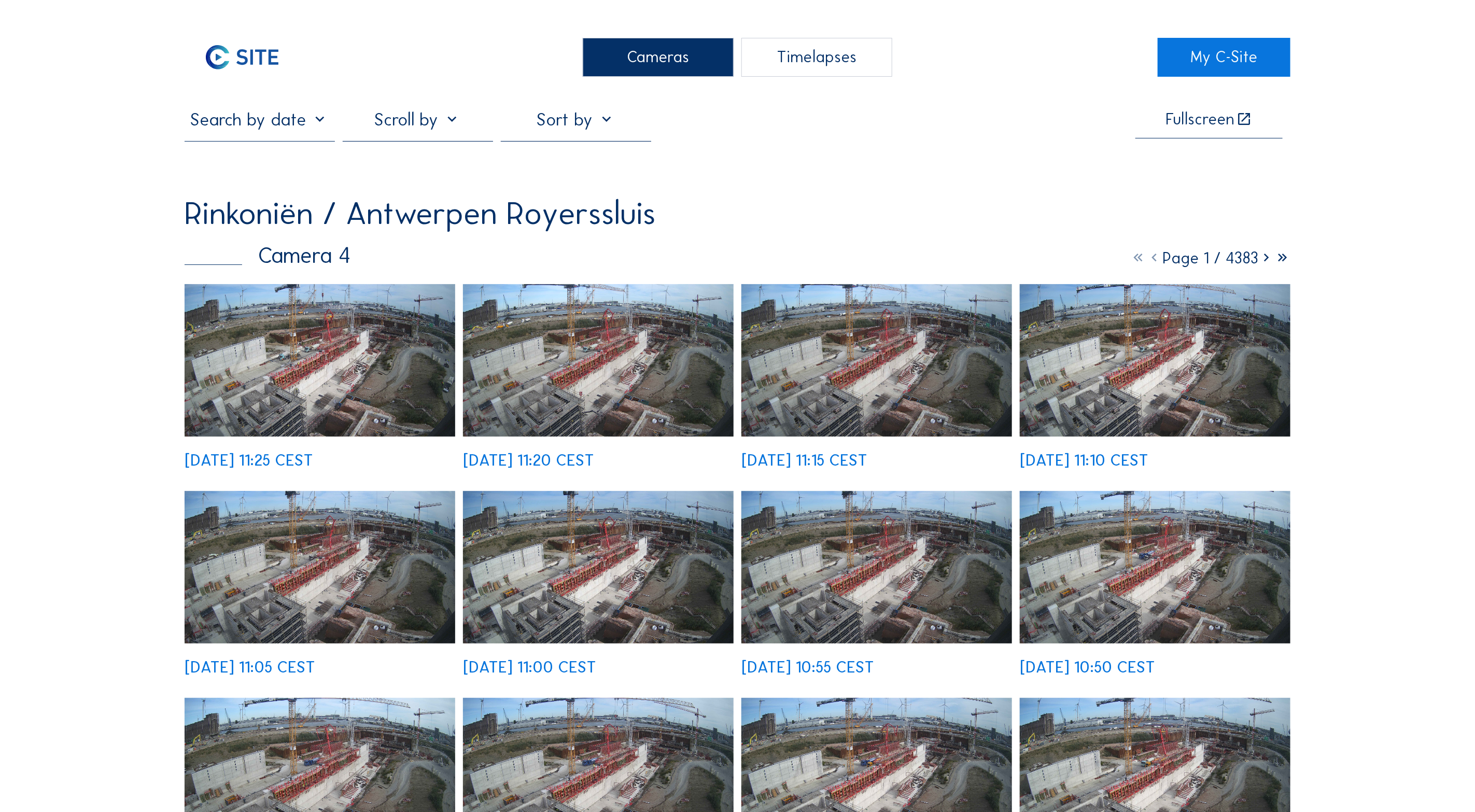
click at [291, 400] on img at bounding box center [320, 360] width 271 height 152
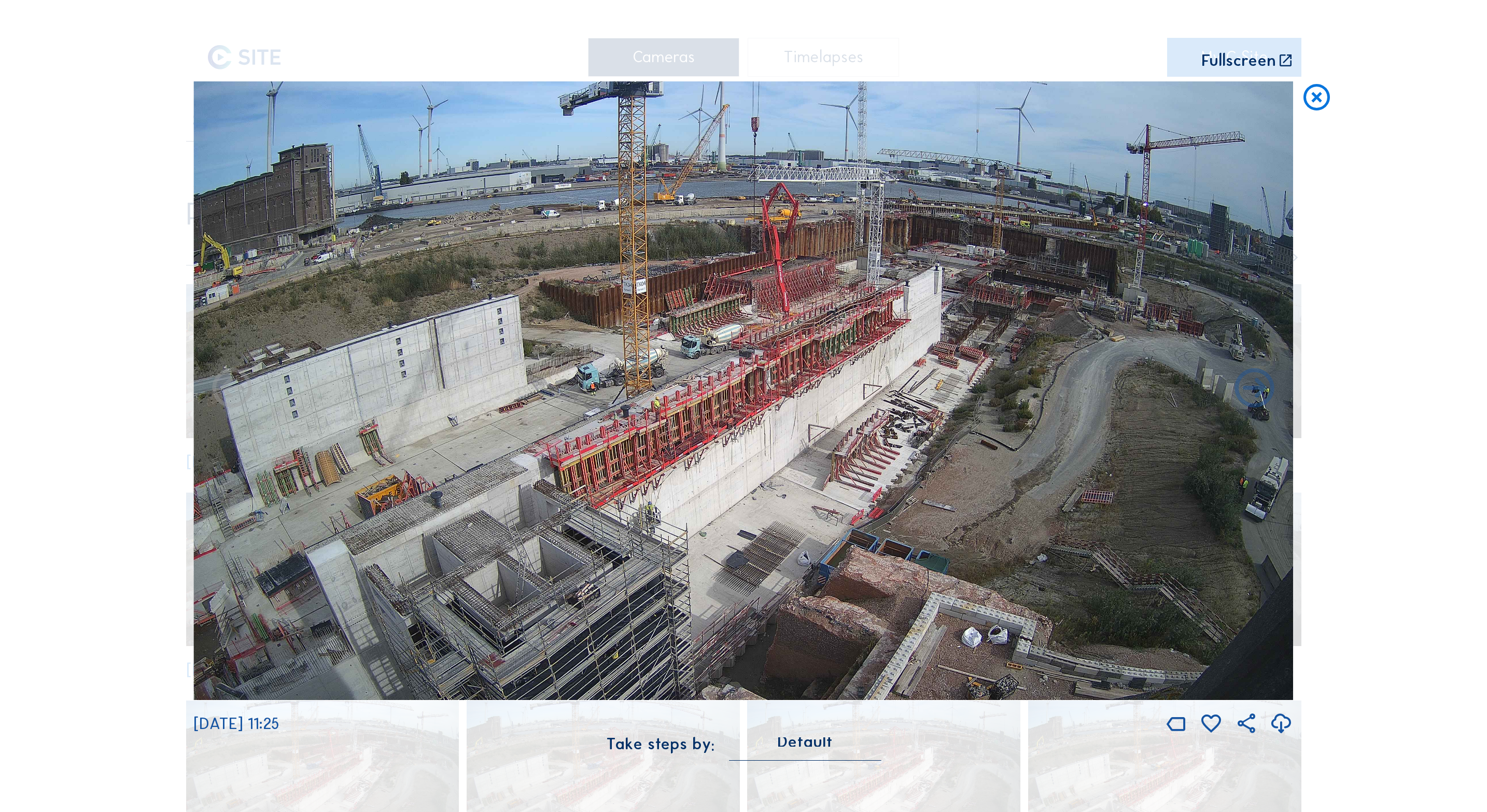
click at [1320, 107] on icon at bounding box center [1317, 98] width 32 height 33
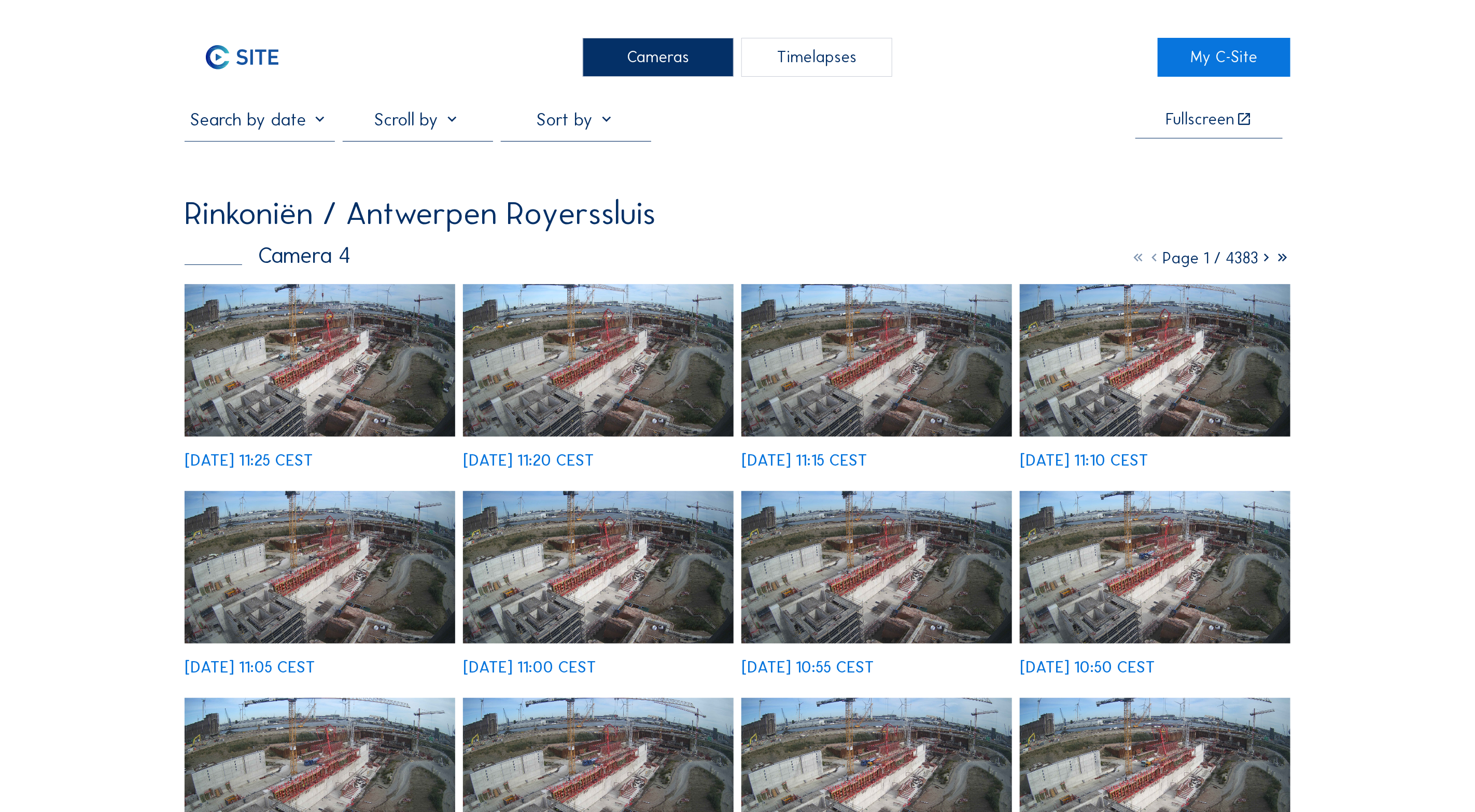
click at [663, 69] on div "Cameras" at bounding box center [658, 57] width 150 height 39
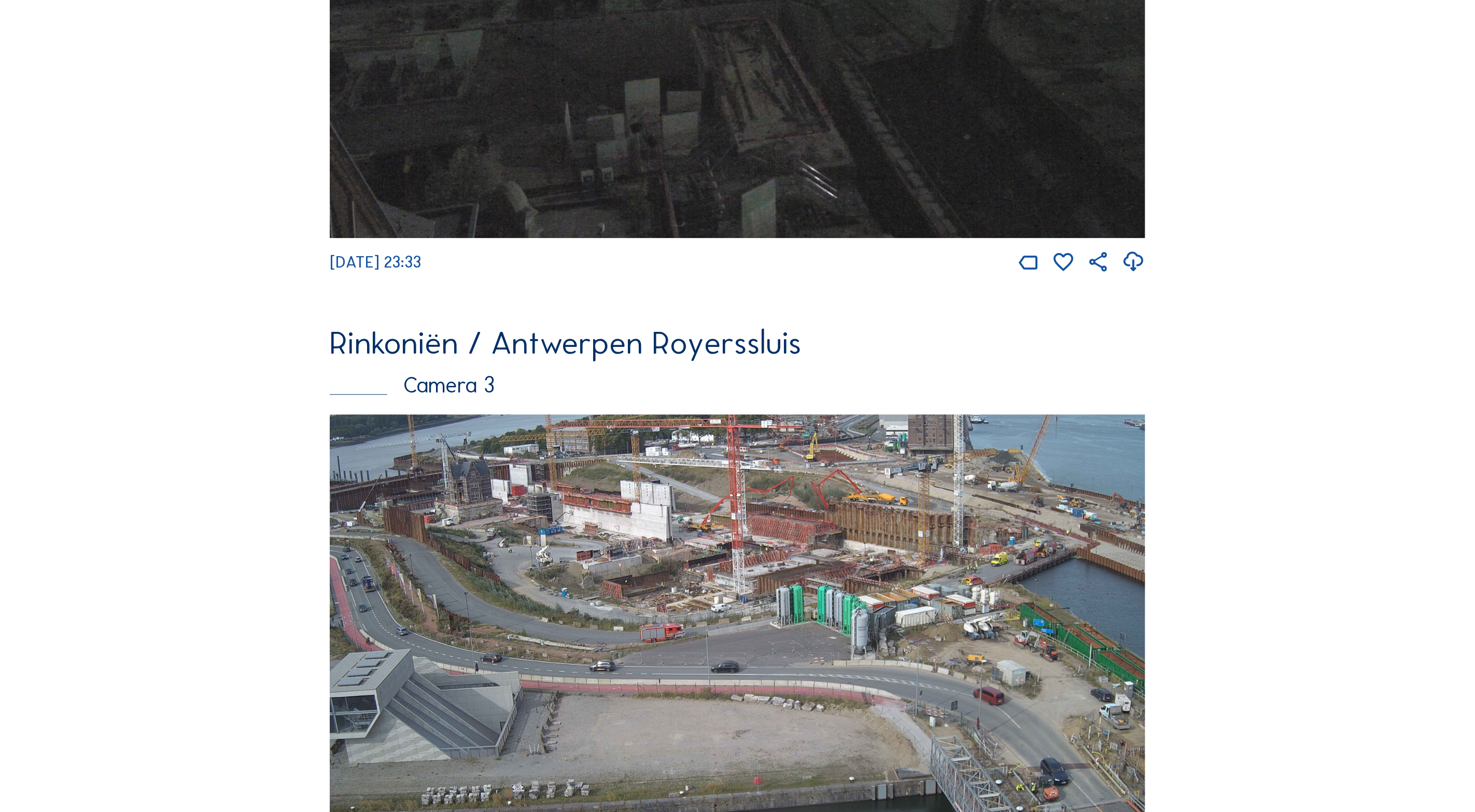
scroll to position [2068, 0]
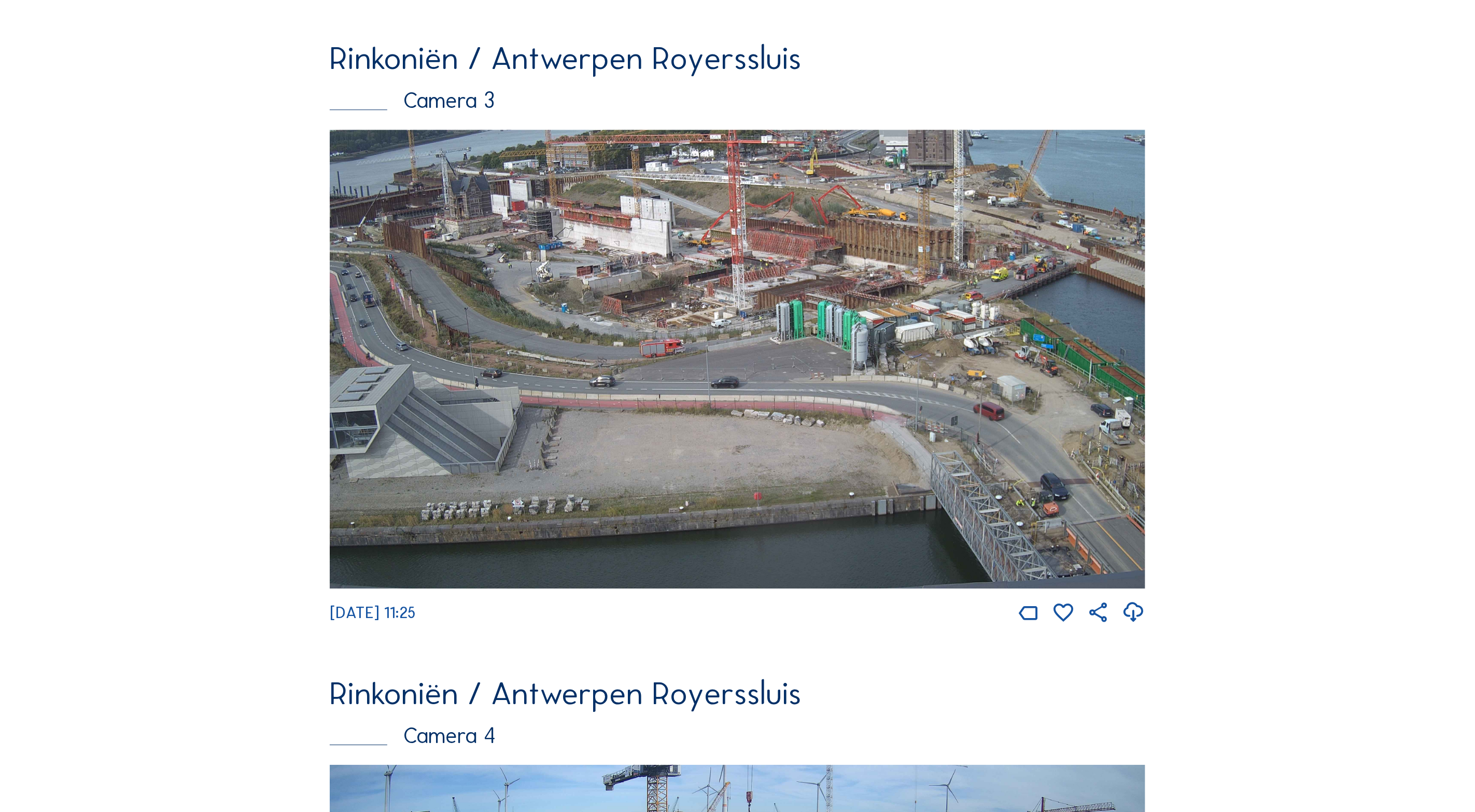
click at [715, 304] on img at bounding box center [737, 359] width 816 height 459
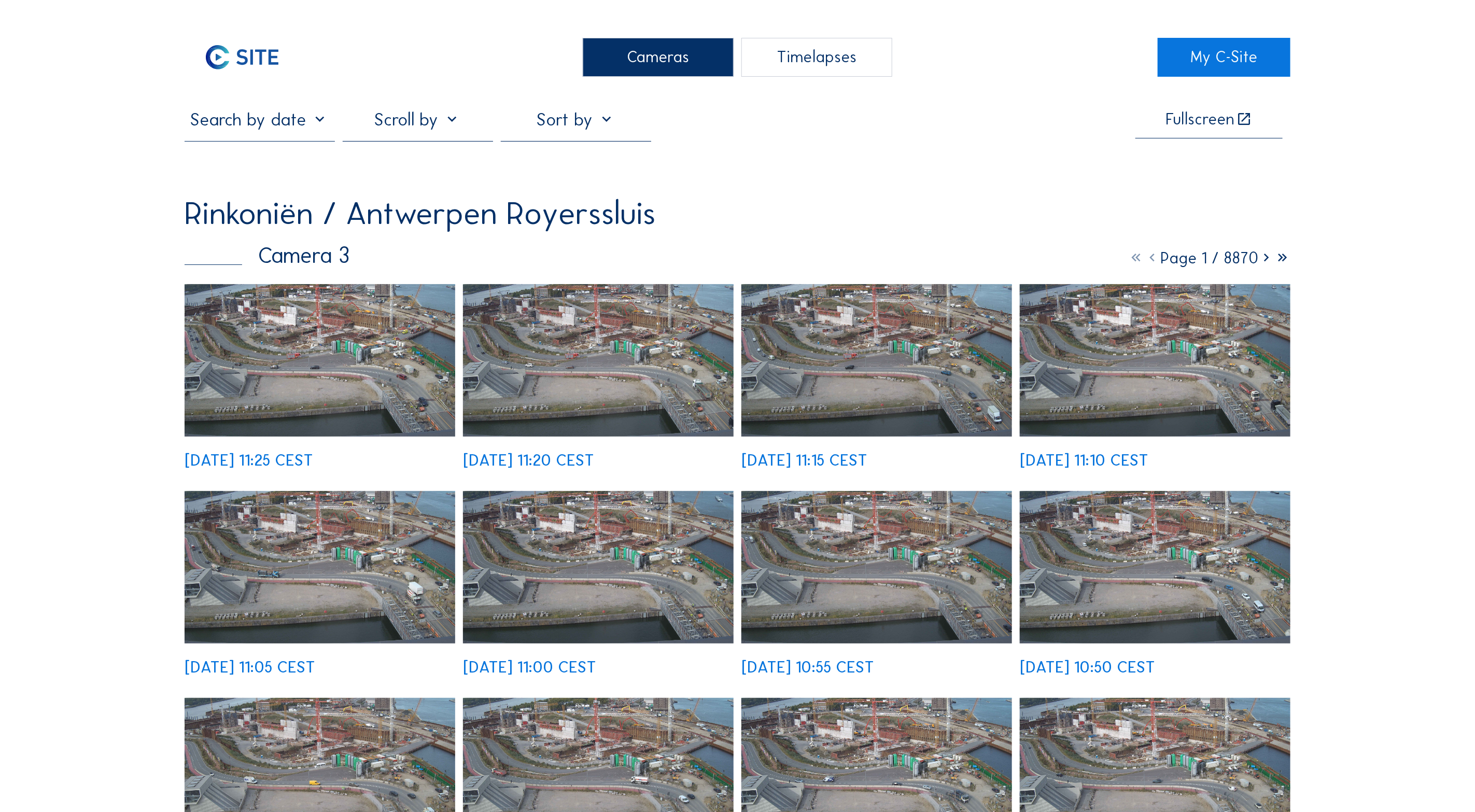
click at [409, 339] on img at bounding box center [320, 360] width 271 height 152
click at [359, 378] on img at bounding box center [320, 360] width 271 height 152
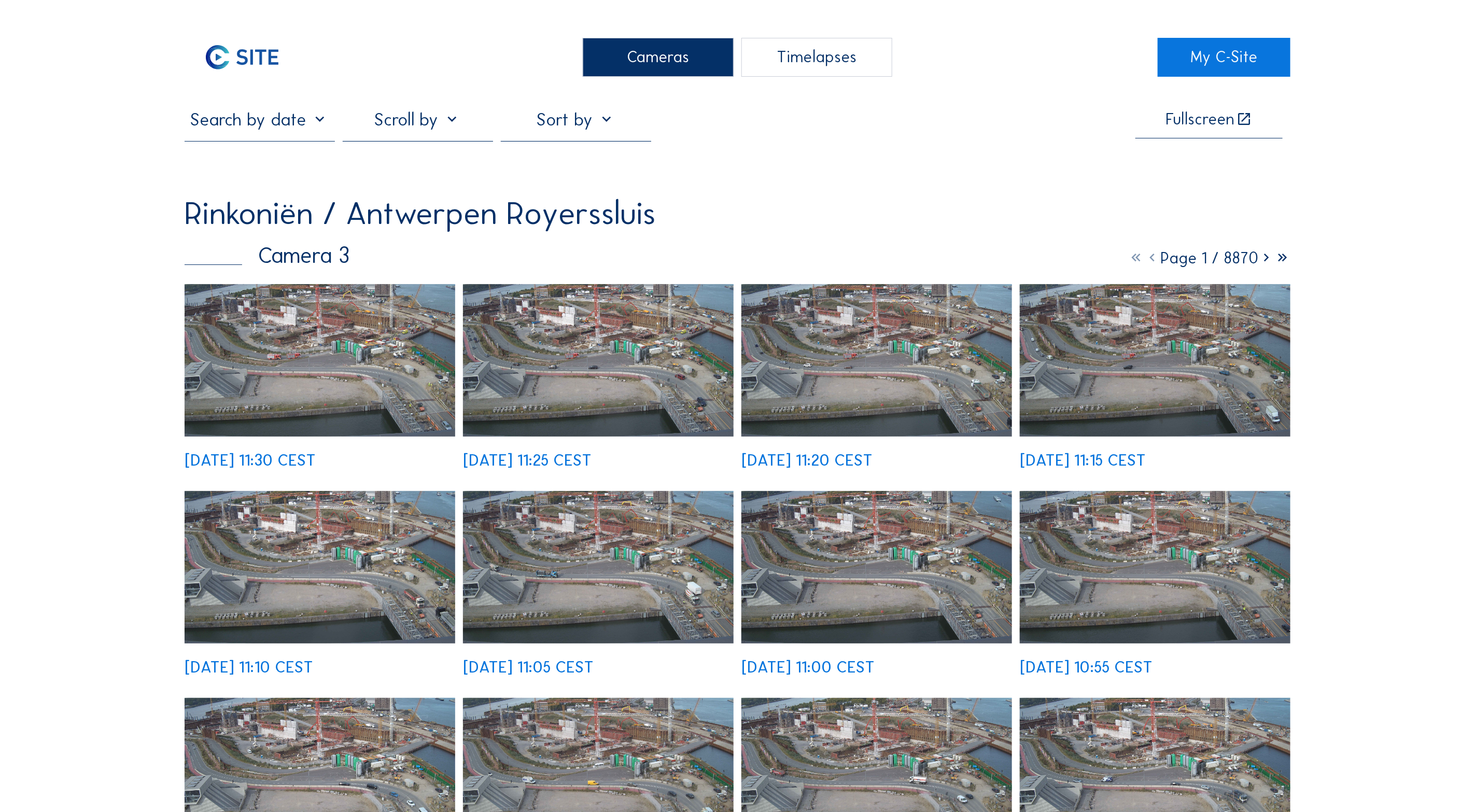
click at [257, 386] on img at bounding box center [320, 360] width 271 height 152
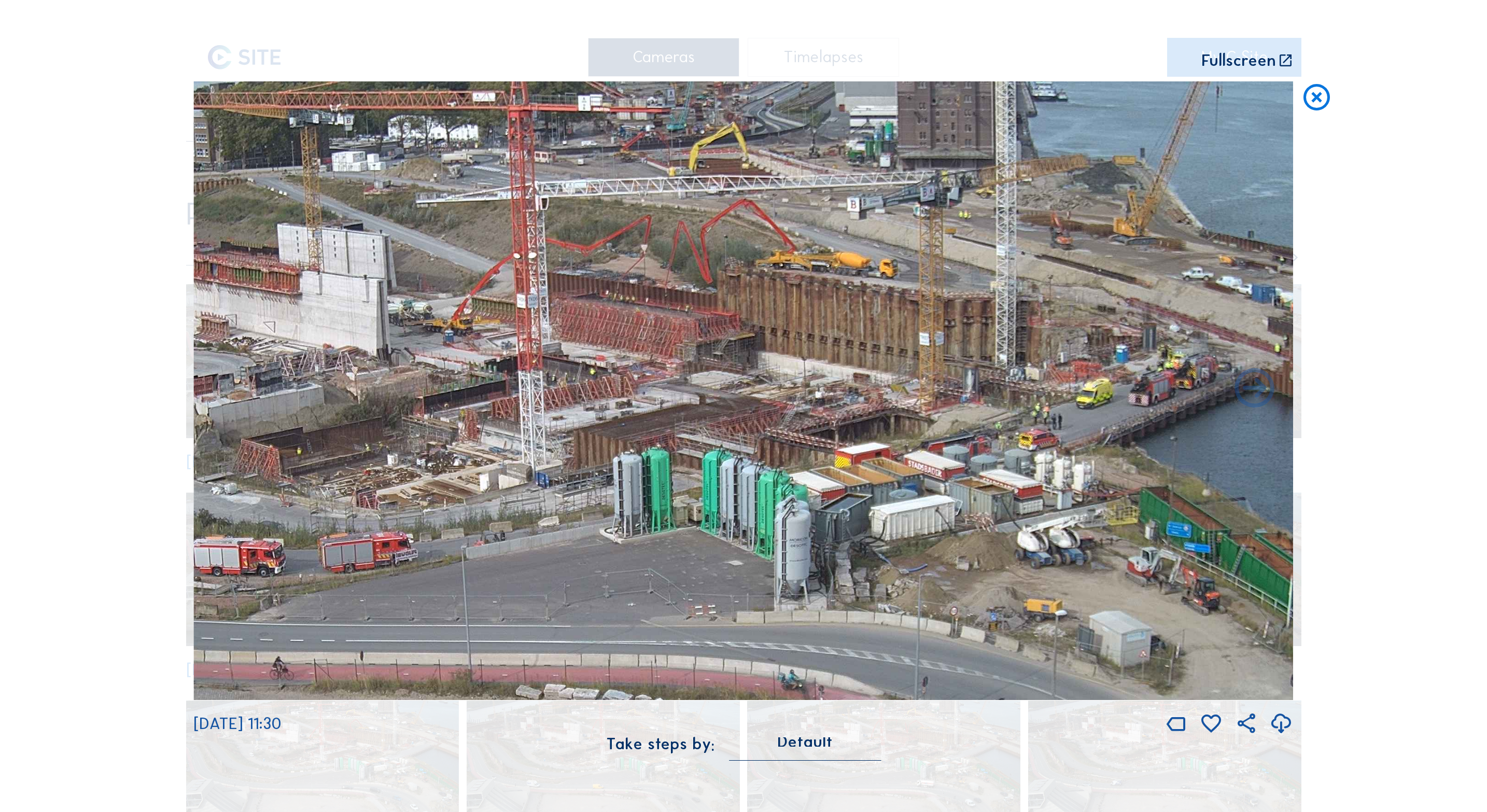
drag, startPoint x: 992, startPoint y: 310, endPoint x: 932, endPoint y: 477, distance: 177.5
click at [932, 477] on img at bounding box center [743, 391] width 1100 height 619
click at [1312, 97] on icon at bounding box center [1317, 98] width 32 height 33
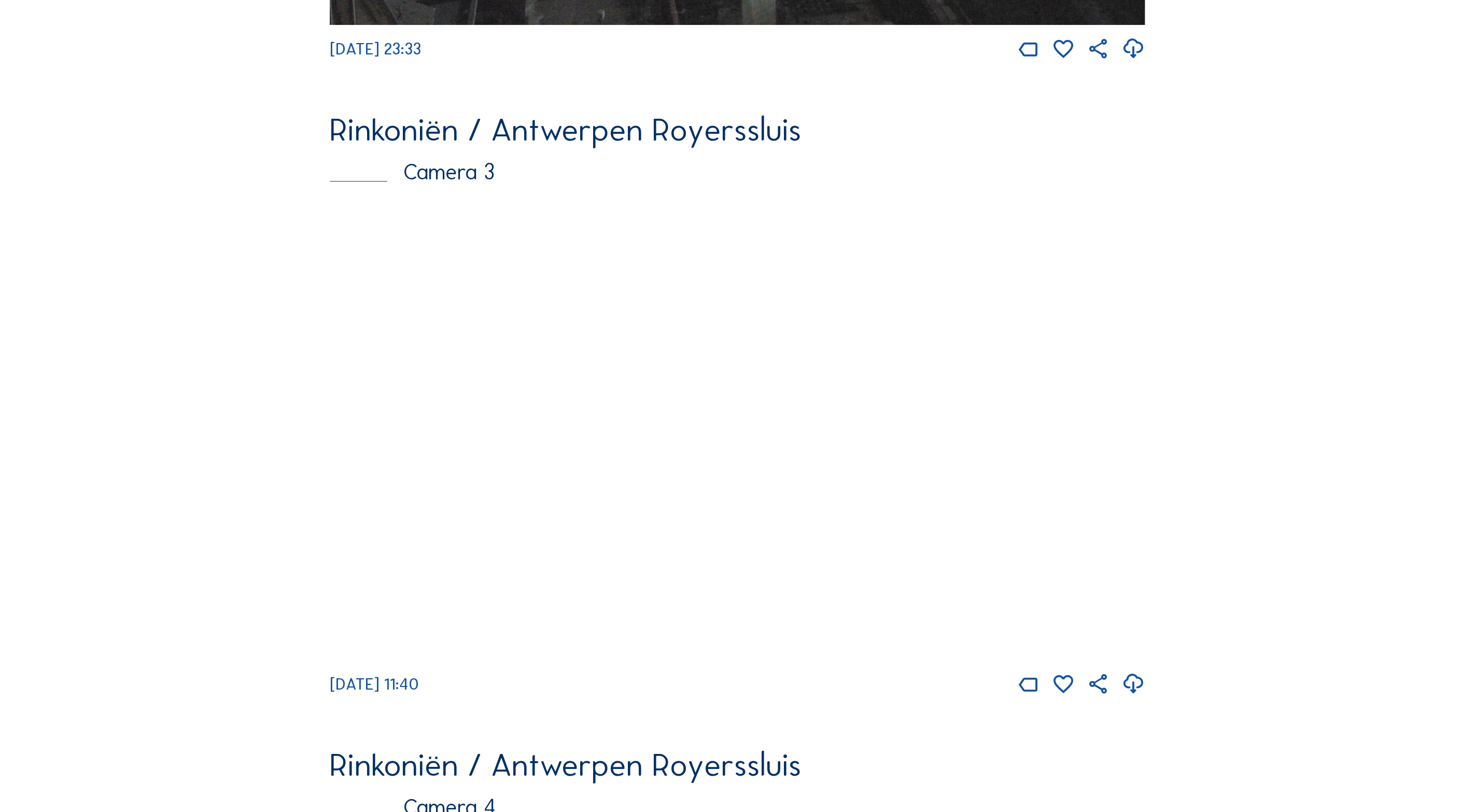
scroll to position [1884, 0]
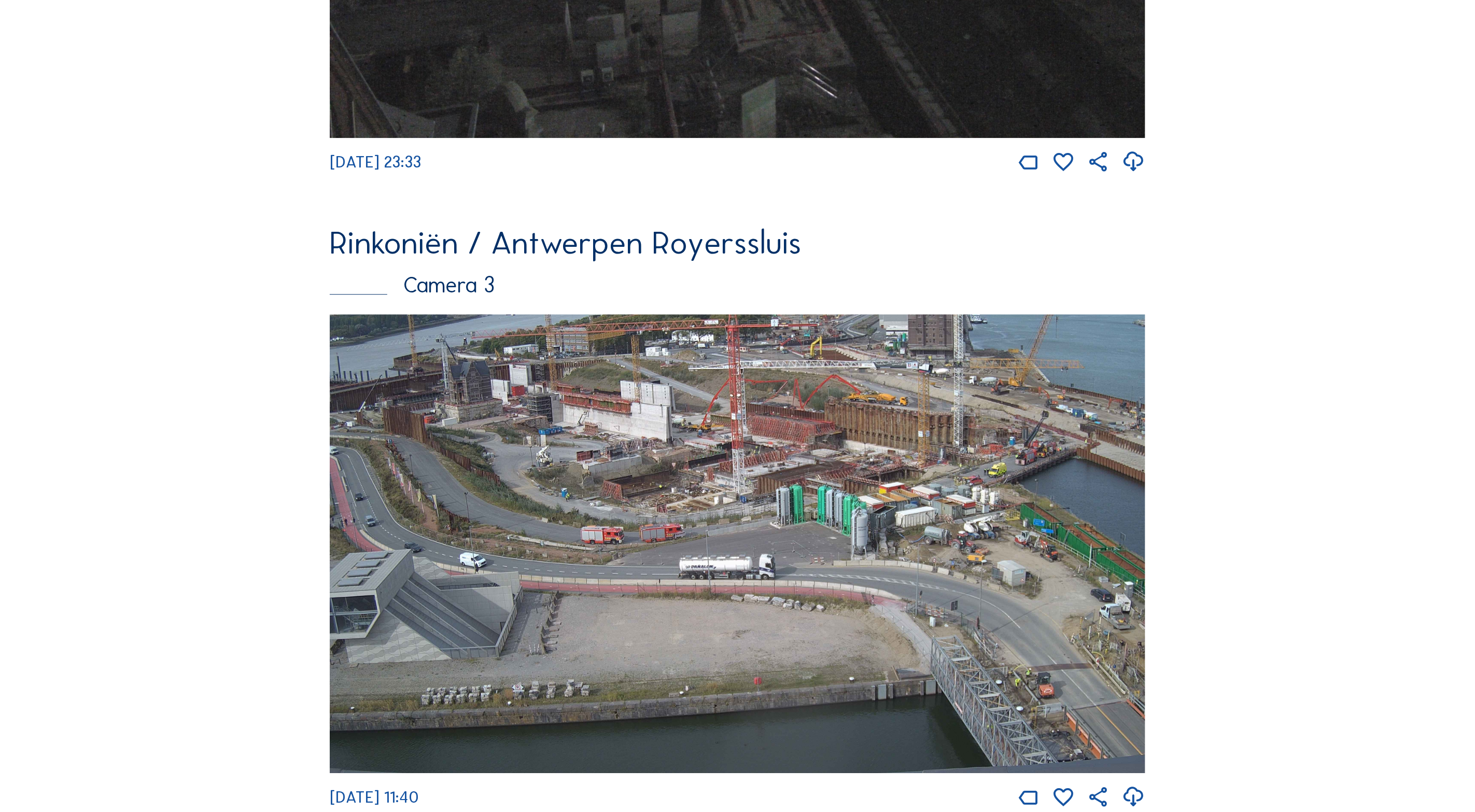
click at [859, 514] on img at bounding box center [737, 543] width 816 height 459
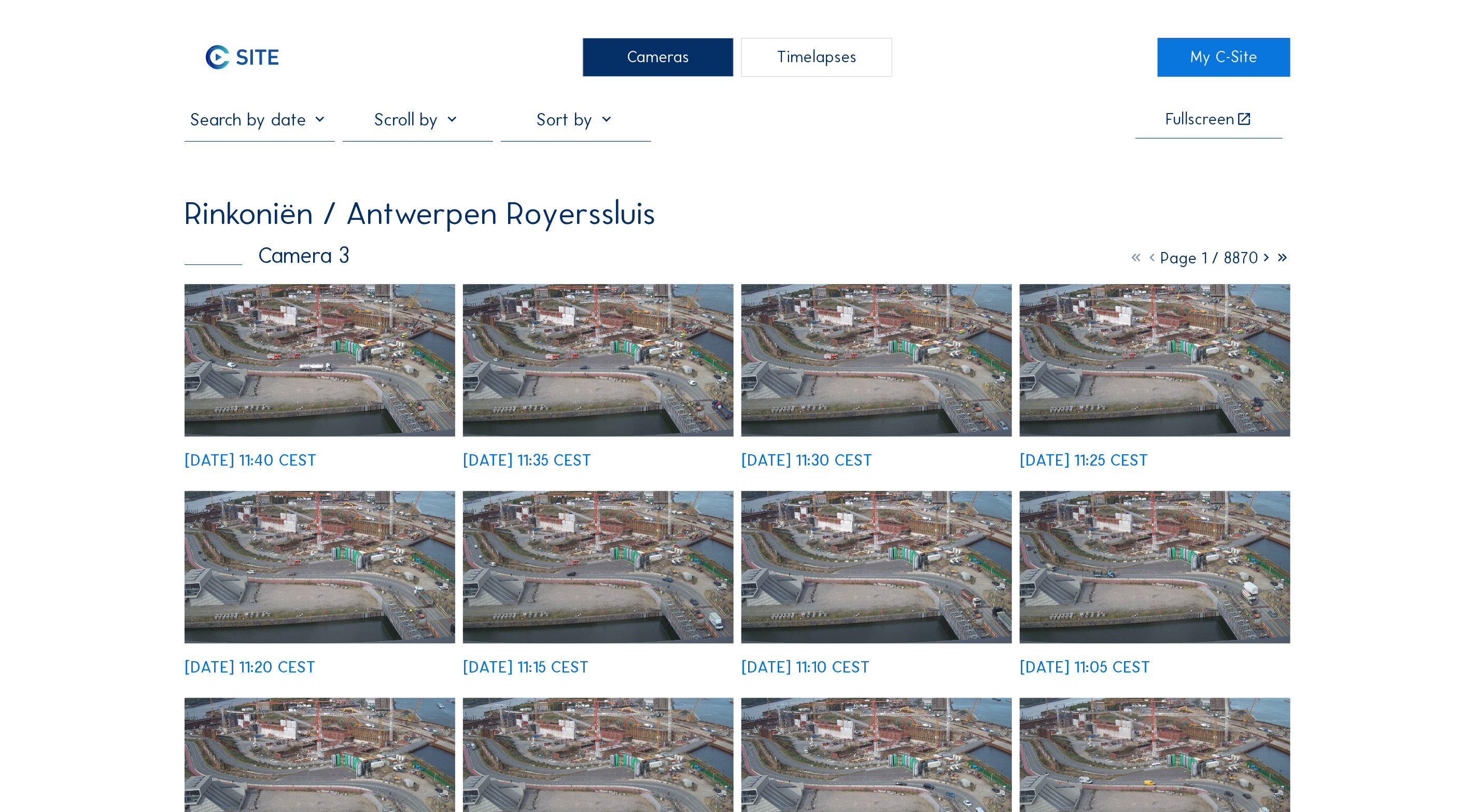
click at [245, 325] on img at bounding box center [320, 360] width 271 height 152
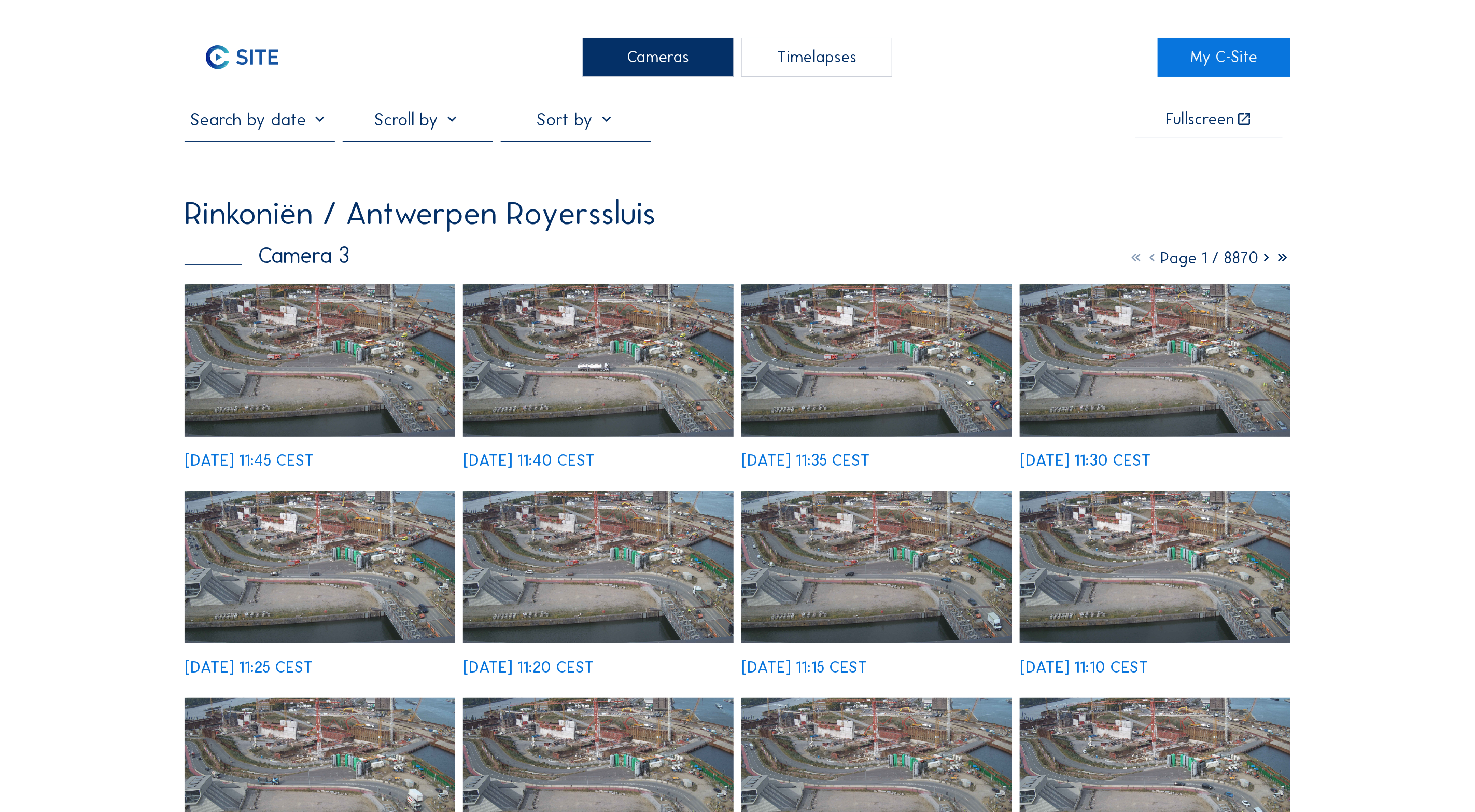
click at [411, 381] on img at bounding box center [320, 360] width 271 height 152
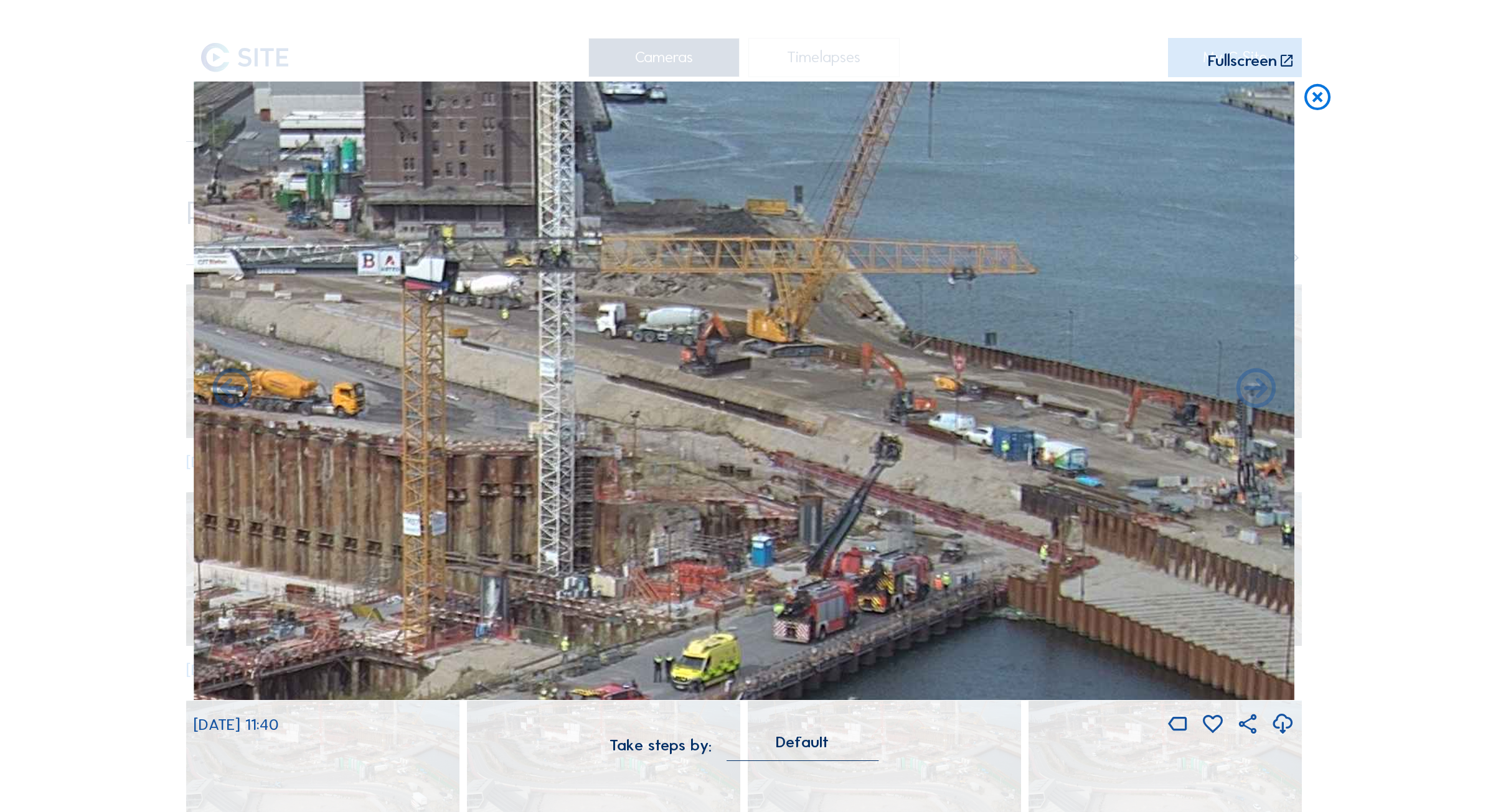
drag, startPoint x: 1123, startPoint y: 148, endPoint x: 746, endPoint y: 377, distance: 441.1
click at [746, 377] on img at bounding box center [744, 391] width 1101 height 619
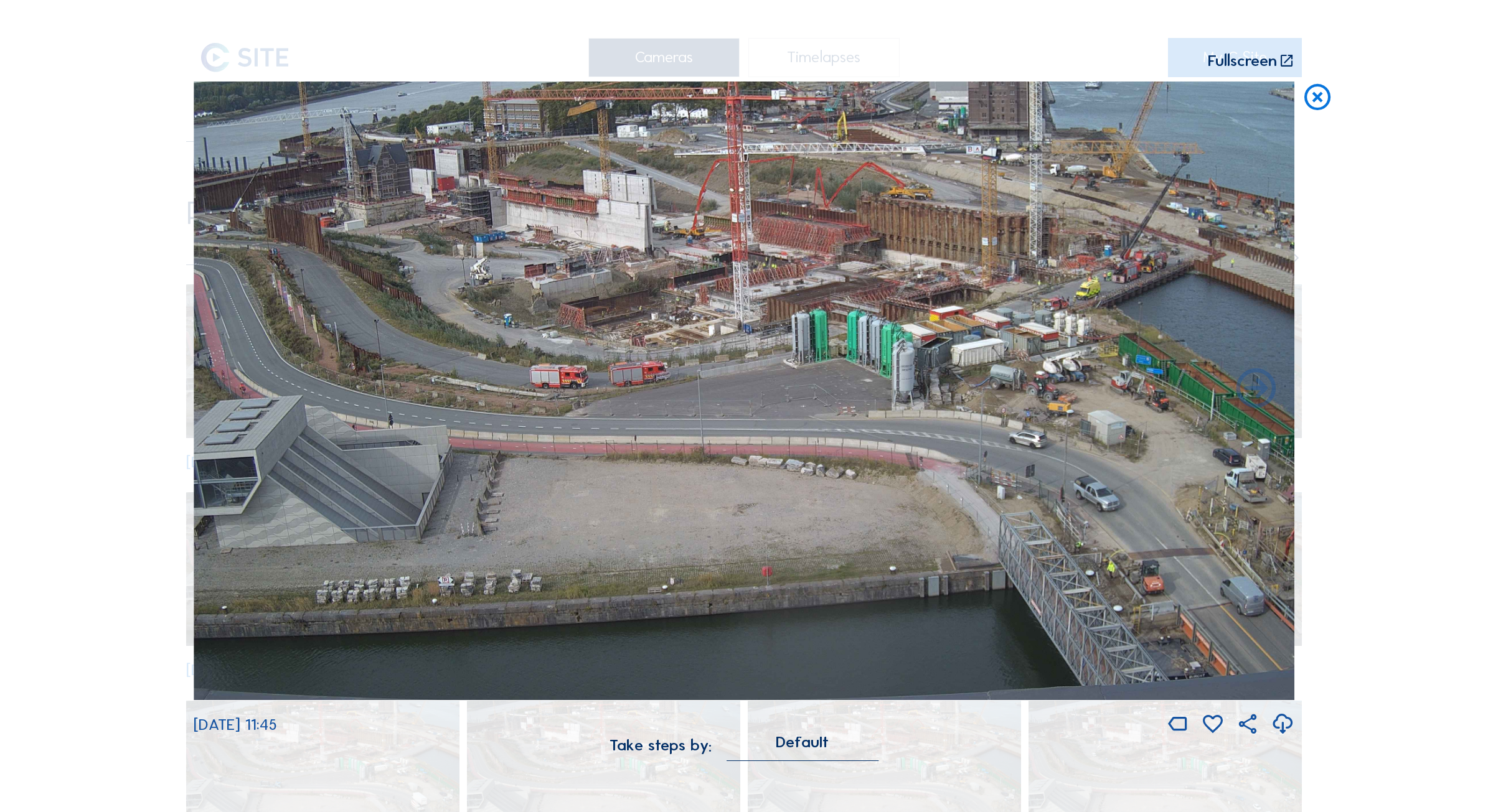
click at [999, 293] on img at bounding box center [744, 391] width 1101 height 619
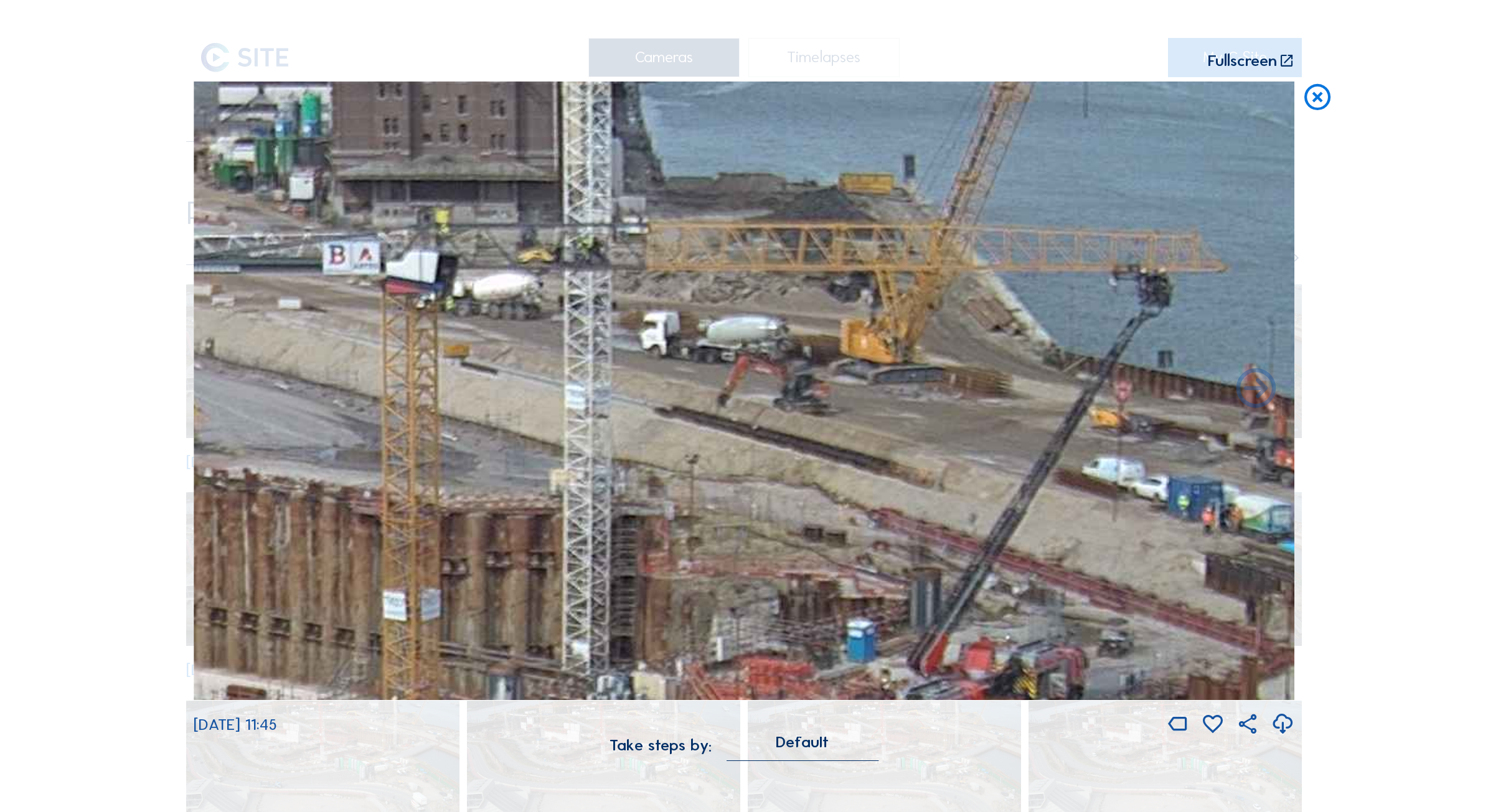
drag, startPoint x: 1207, startPoint y: 392, endPoint x: 1354, endPoint y: 527, distance: 199.6
click at [1356, 527] on div "Scroll to travel through time | Press 'Alt' Button + Scroll to Zoom | Click and…" at bounding box center [744, 406] width 1488 height 812
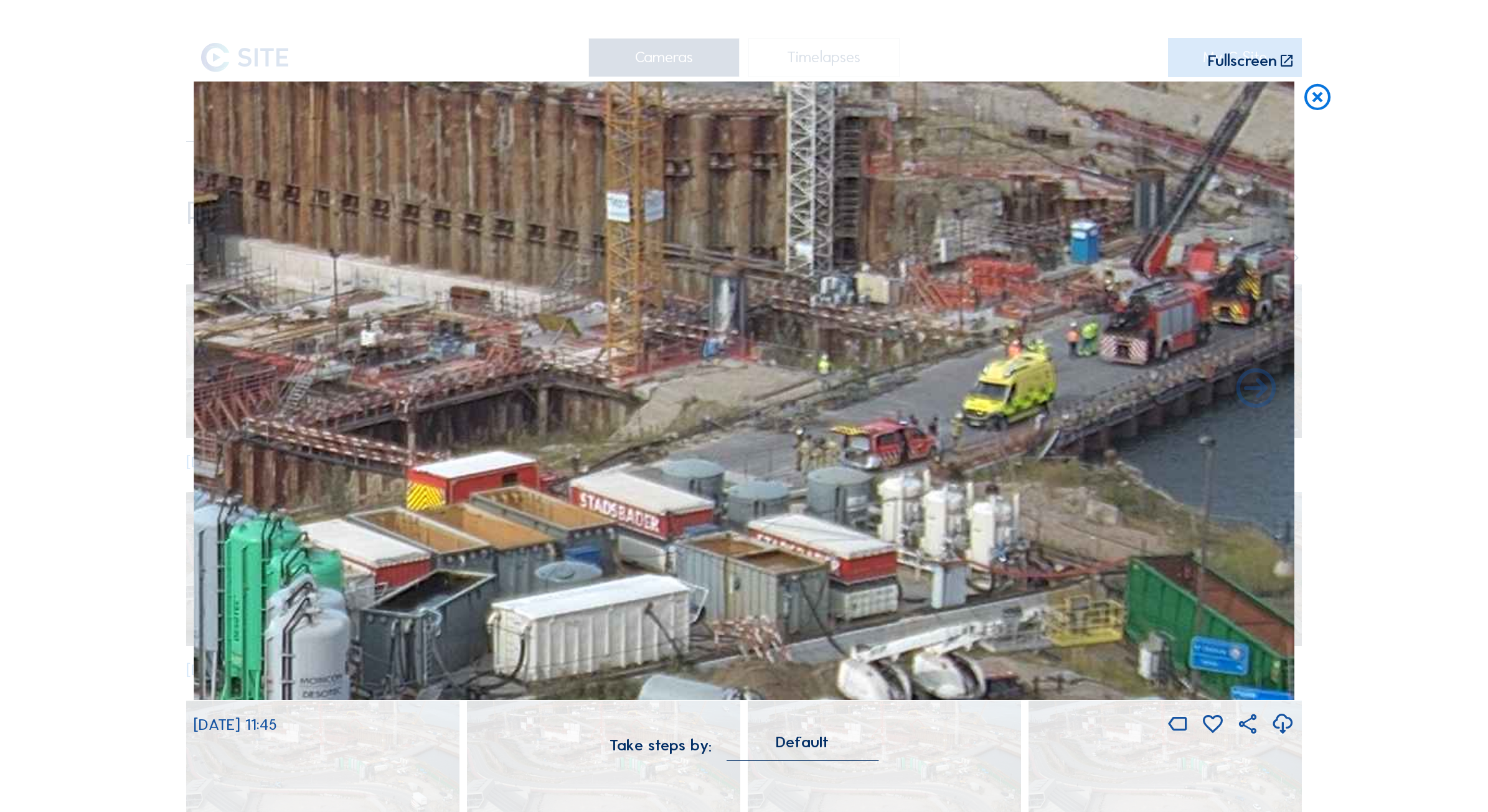
drag, startPoint x: 670, startPoint y: 461, endPoint x: 681, endPoint y: 58, distance: 403.2
click at [681, 58] on div "Scroll to travel through time | Press 'Alt' Button + Scroll to Zoom | Click and…" at bounding box center [744, 387] width 1101 height 774
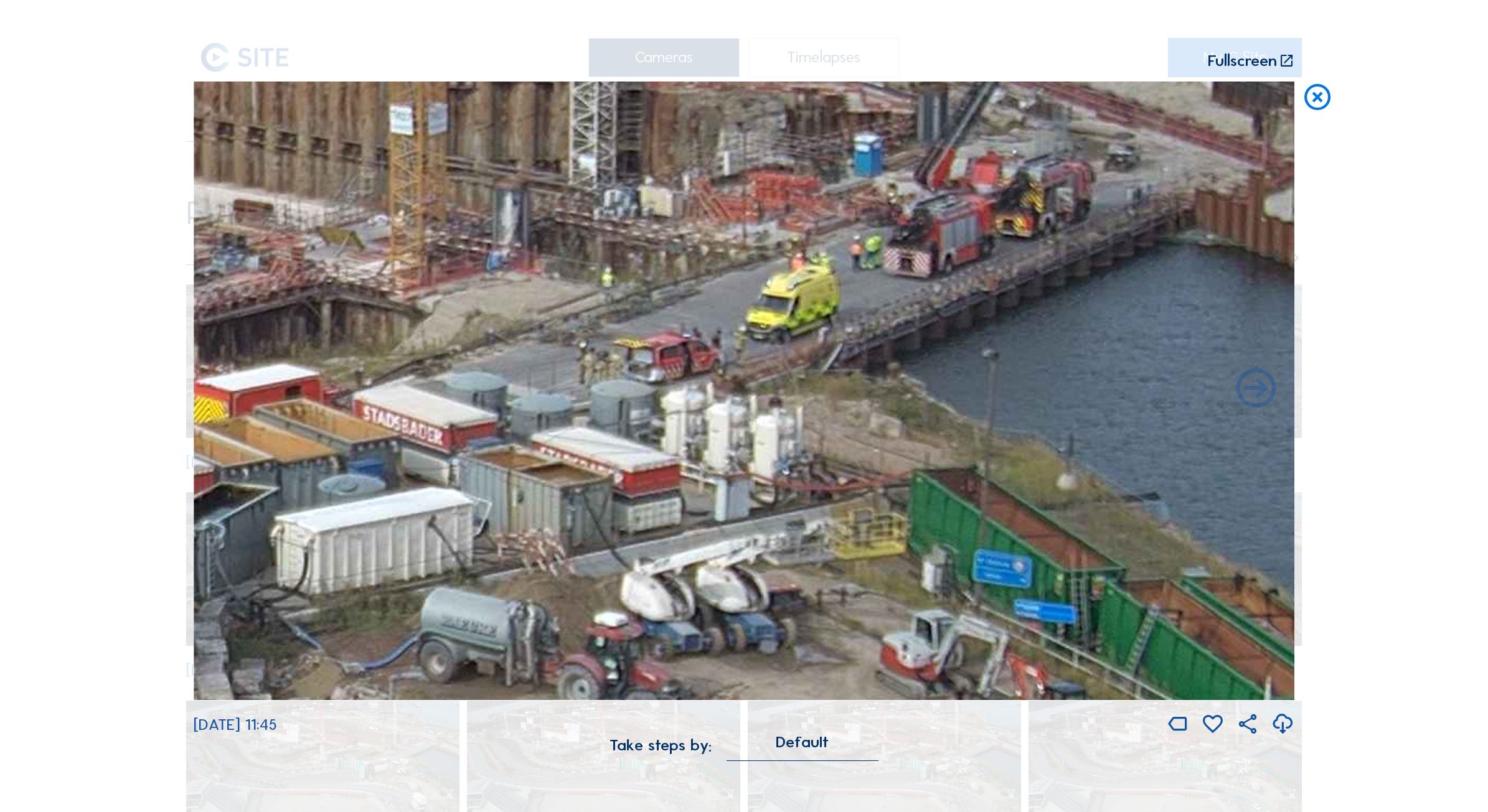
drag, startPoint x: 791, startPoint y: 349, endPoint x: 579, endPoint y: 262, distance: 229.2
click at [579, 262] on img at bounding box center [744, 391] width 1101 height 619
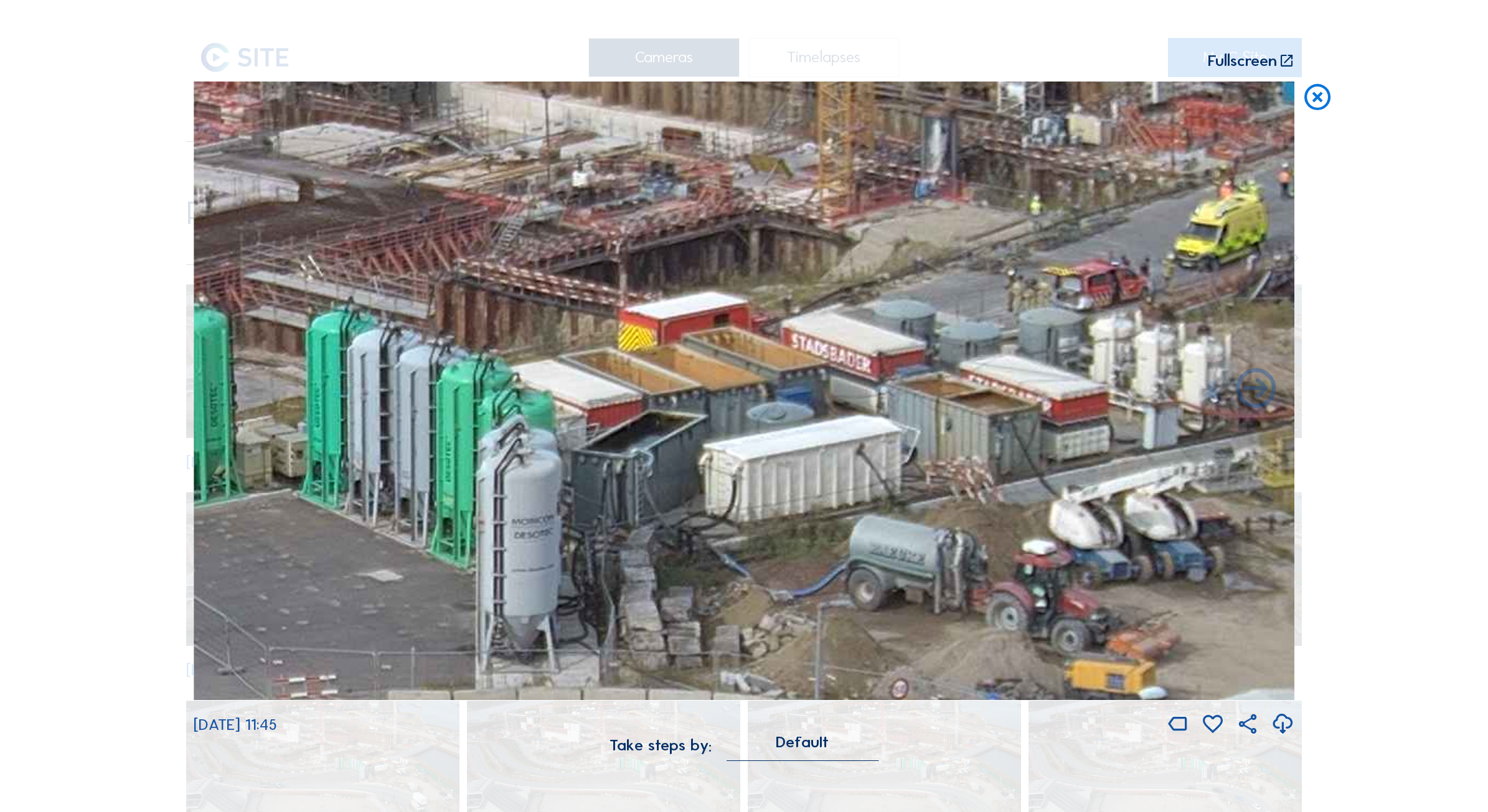
drag, startPoint x: 315, startPoint y: 378, endPoint x: 738, endPoint y: 306, distance: 429.1
click at [738, 306] on img at bounding box center [744, 391] width 1101 height 619
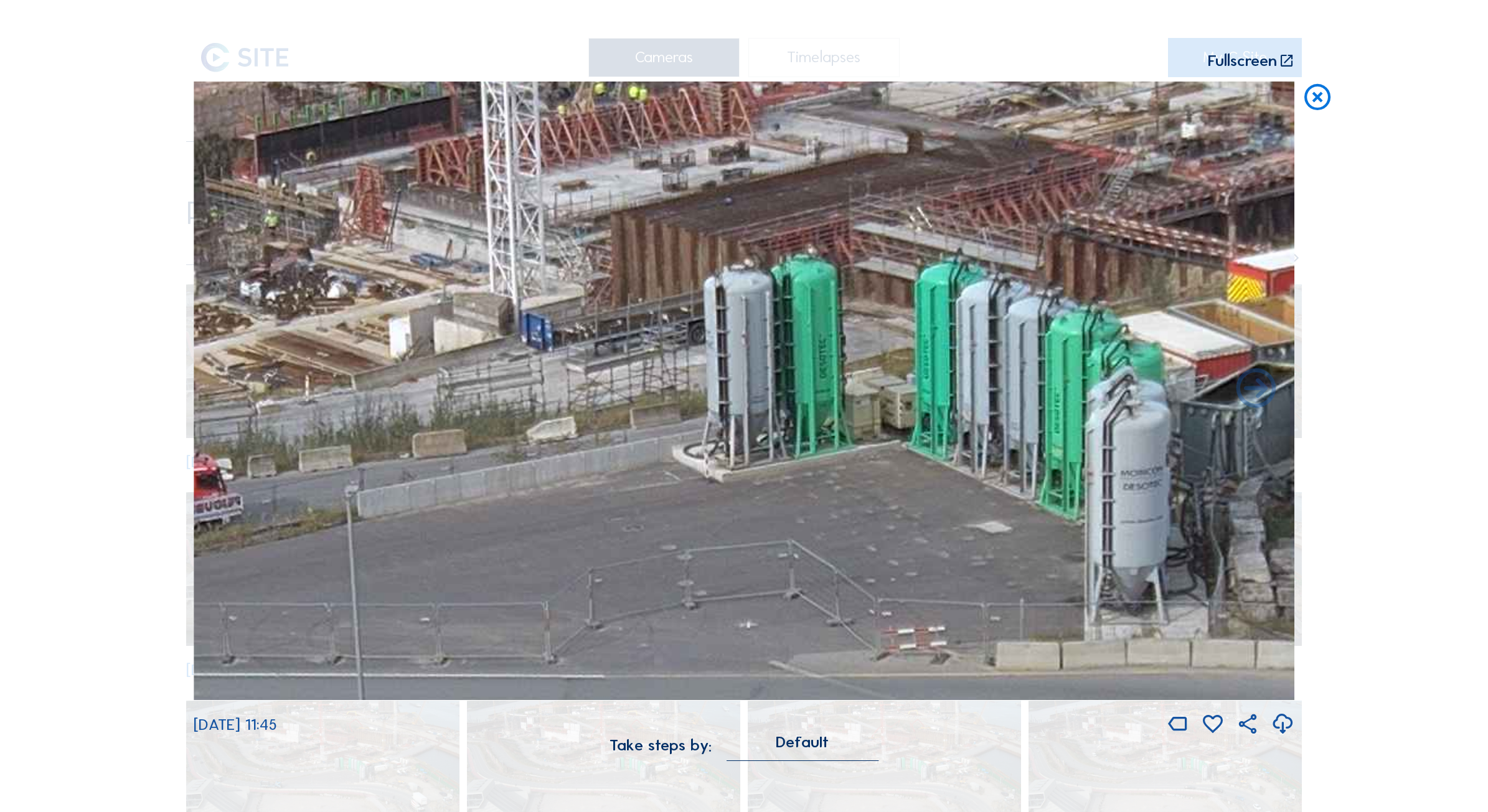
drag, startPoint x: 328, startPoint y: 416, endPoint x: 1224, endPoint y: 388, distance: 896.4
click at [1224, 388] on img at bounding box center [744, 391] width 1101 height 619
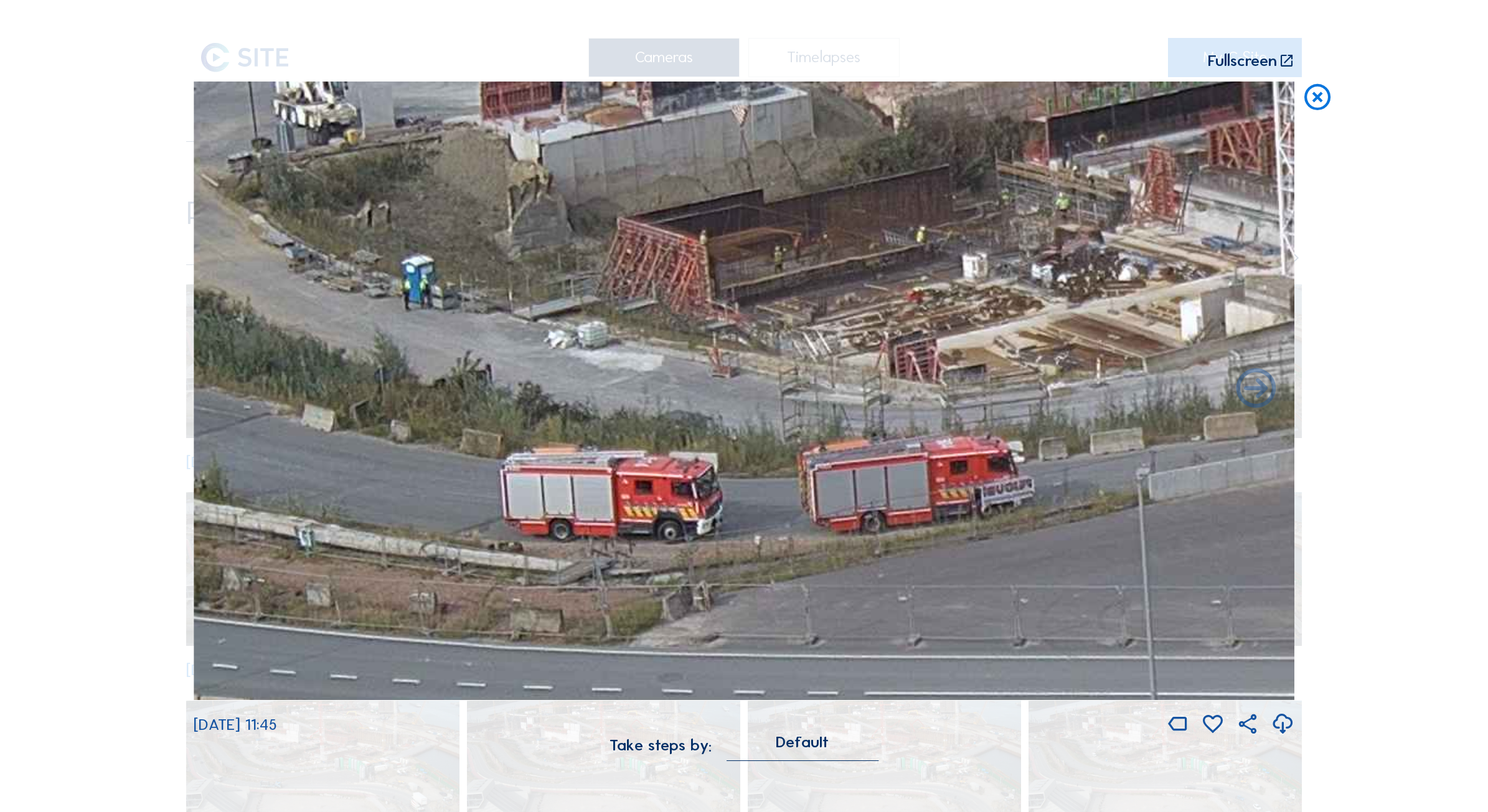
drag, startPoint x: 669, startPoint y: 452, endPoint x: 1093, endPoint y: 426, distance: 424.8
click at [1093, 426] on img at bounding box center [744, 391] width 1101 height 619
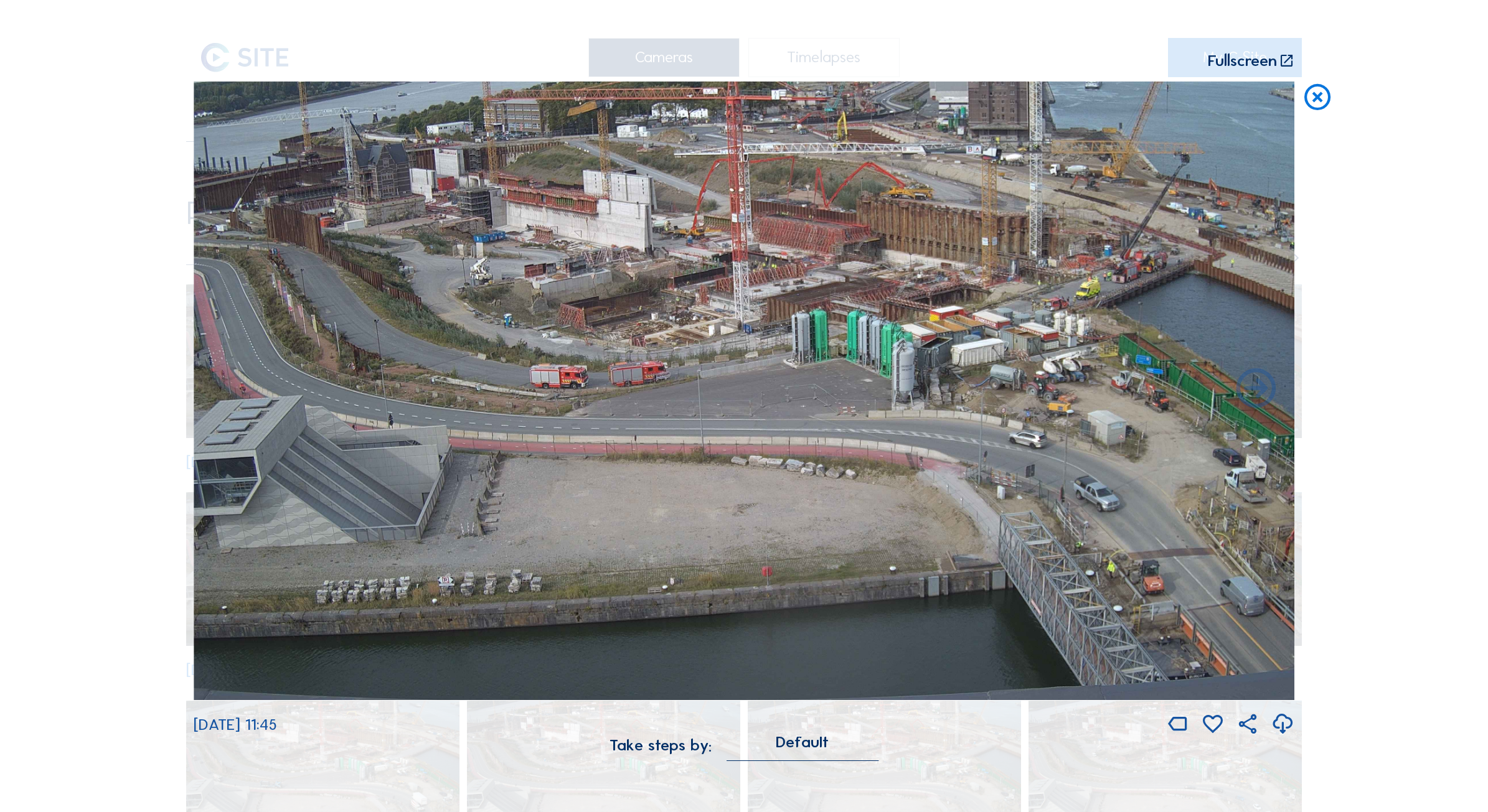
click at [143, 213] on div "Scroll to travel through time | Press 'Alt' Button + Scroll to Zoom | Click and…" at bounding box center [744, 406] width 1488 height 812
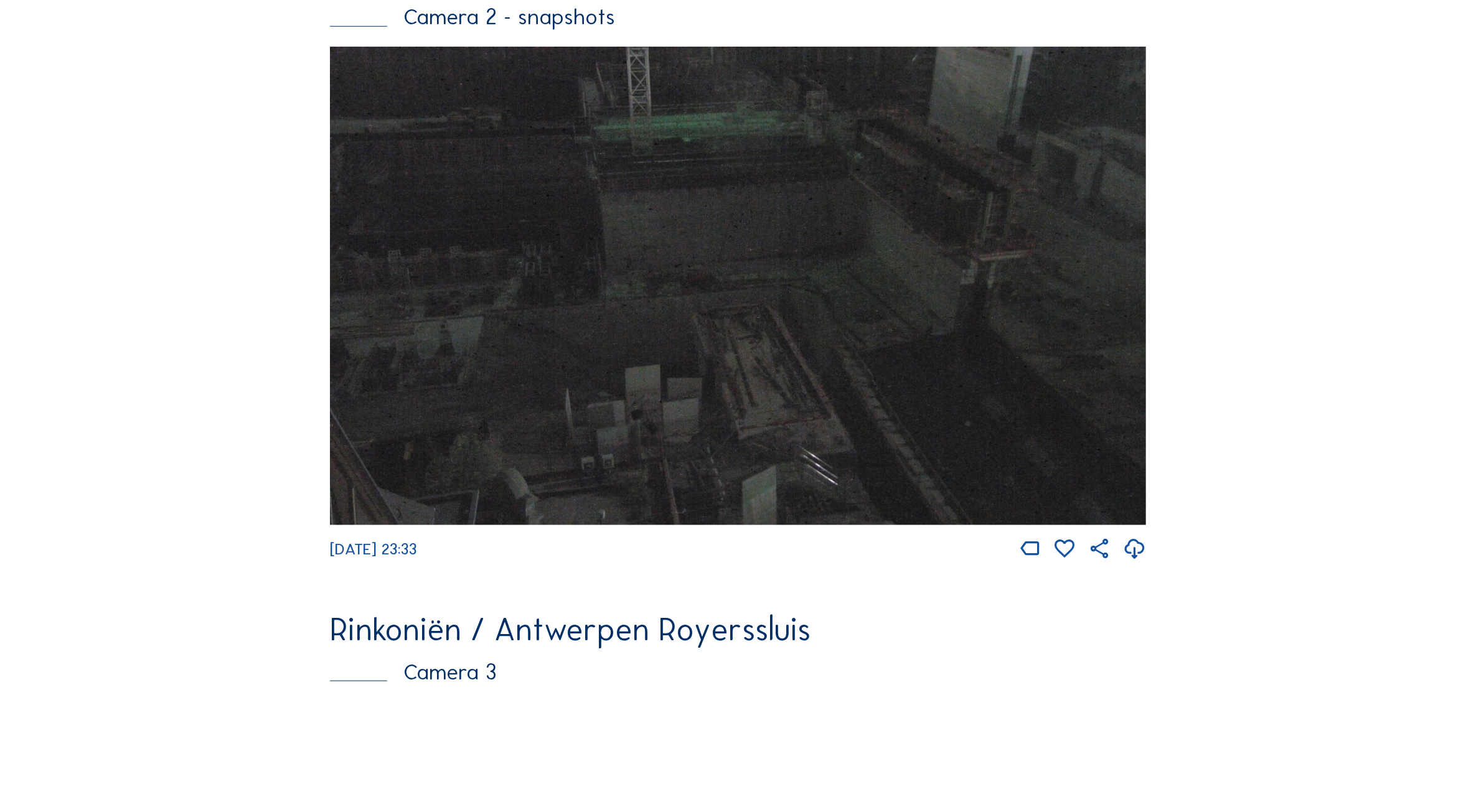
scroll to position [1963, 0]
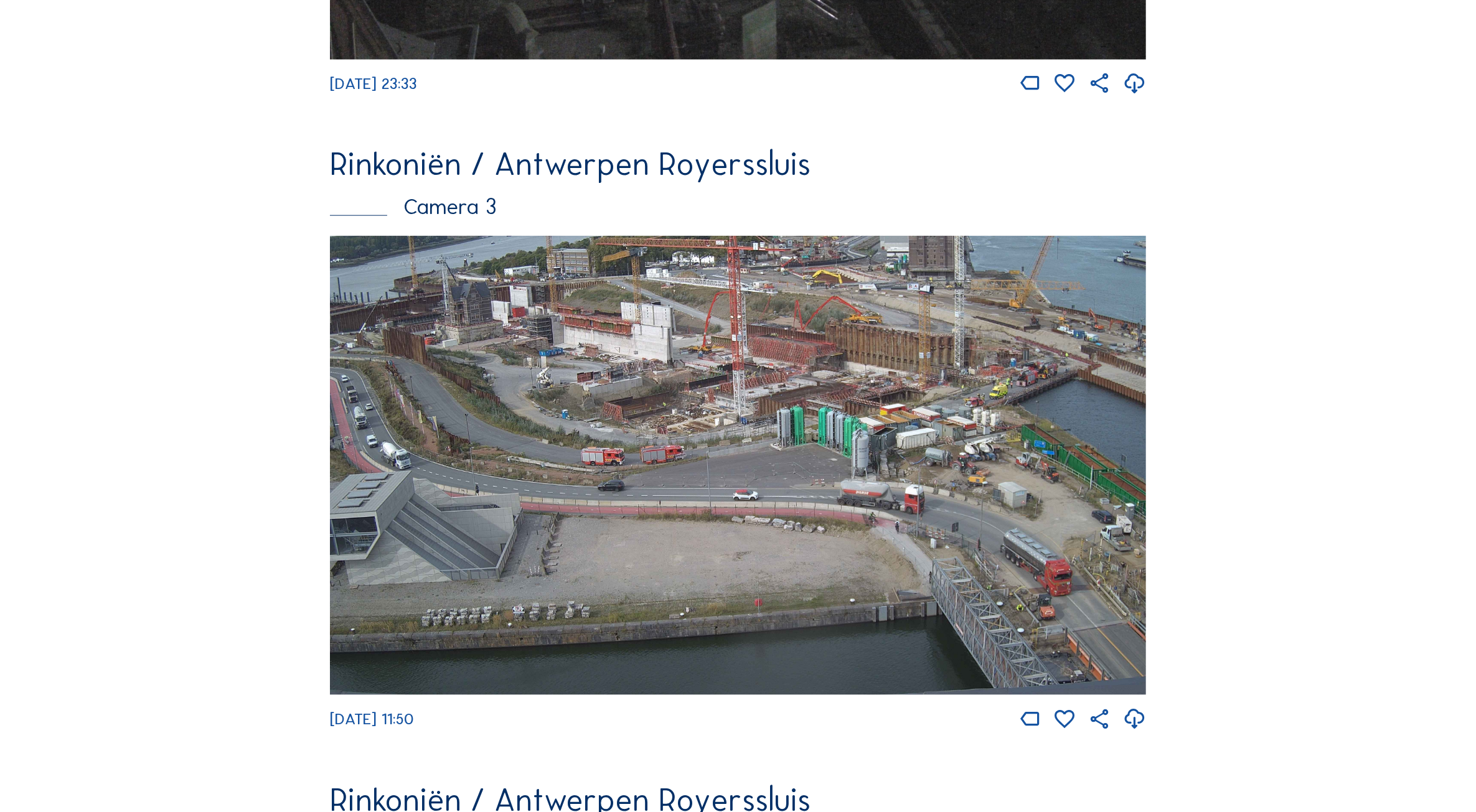
click at [854, 439] on img at bounding box center [738, 465] width 816 height 459
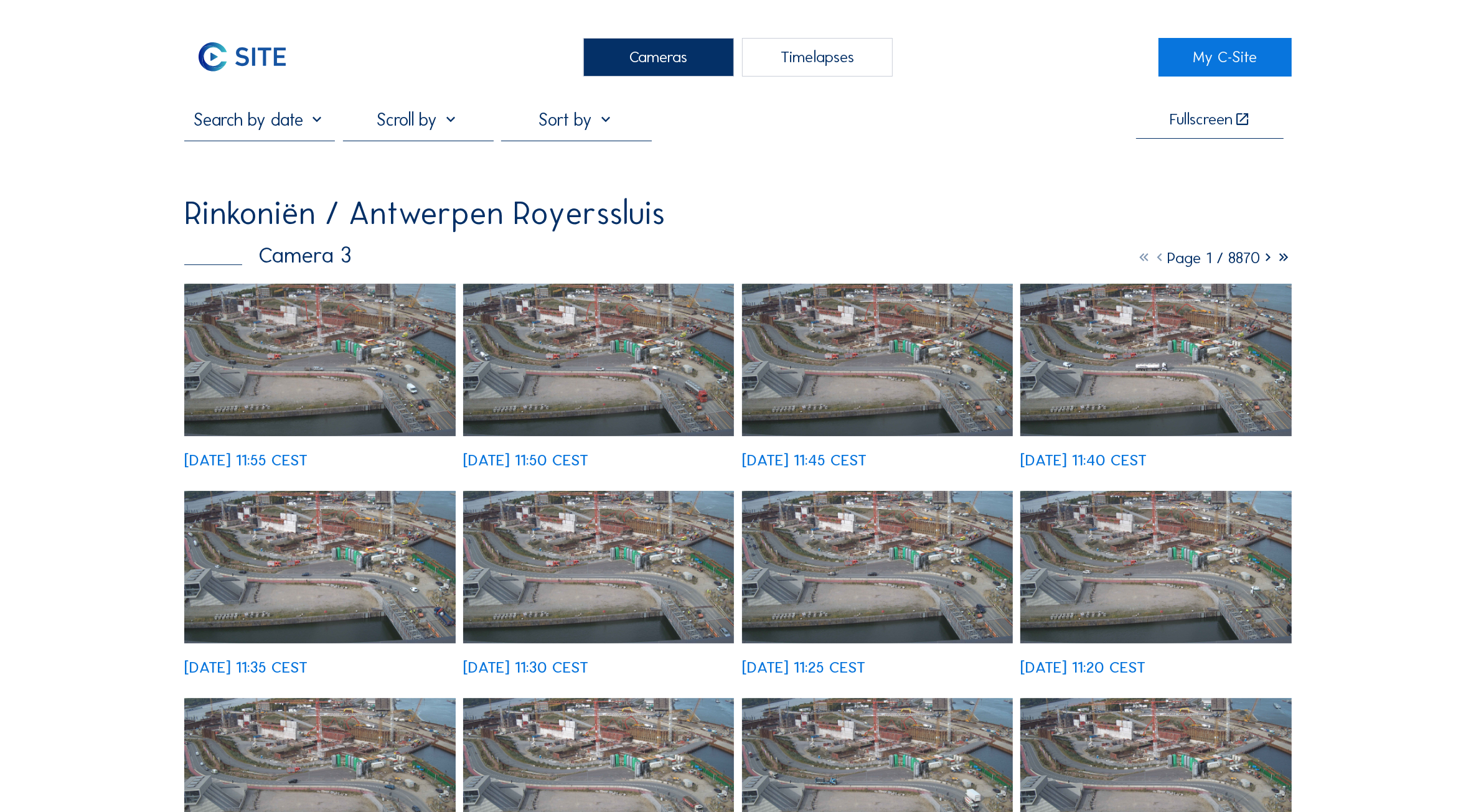
click at [327, 266] on div "Camera 3" at bounding box center [268, 255] width 168 height 22
click at [398, 333] on img at bounding box center [319, 360] width 271 height 152
